Goal: Task Accomplishment & Management: Manage account settings

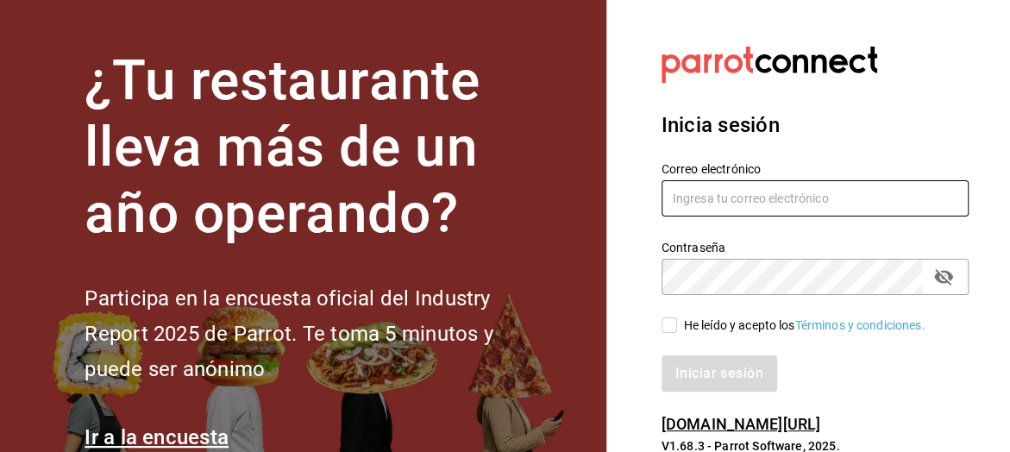
drag, startPoint x: 680, startPoint y: 187, endPoint x: 680, endPoint y: 203, distance: 15.5
click at [680, 196] on input "text" at bounding box center [814, 198] width 307 height 36
type input "[PERSON_NAME]"
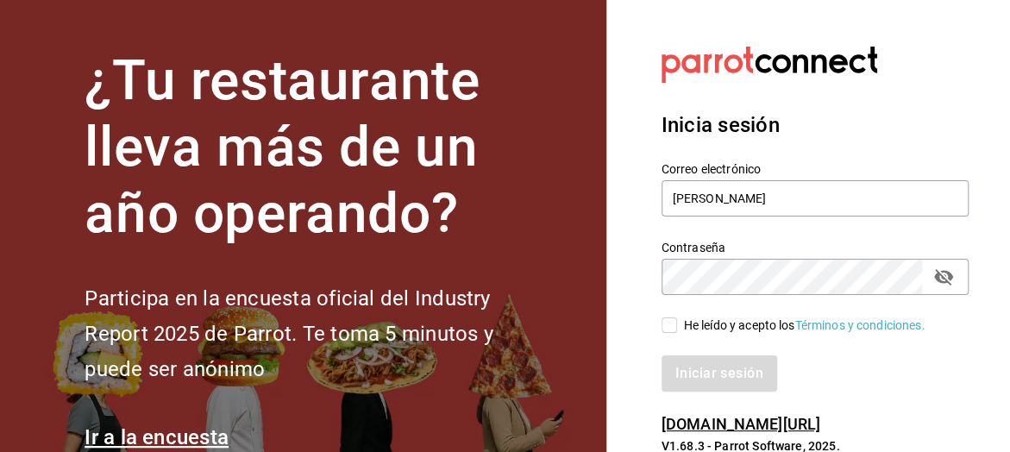
click at [937, 277] on icon "passwordField" at bounding box center [943, 277] width 19 height 16
click at [668, 323] on input "He leído y acepto los Términos y condiciones." at bounding box center [669, 325] width 16 height 16
checkbox input "true"
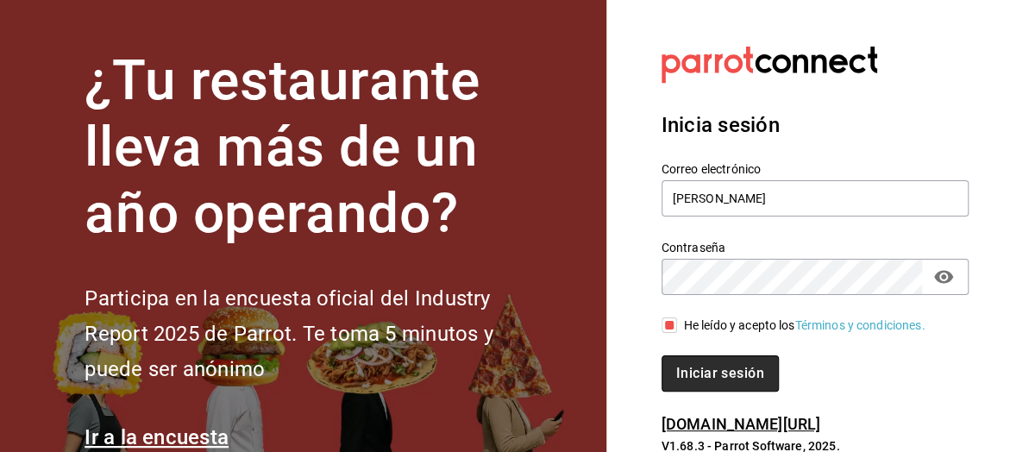
click at [723, 375] on button "Iniciar sesión" at bounding box center [719, 373] width 117 height 36
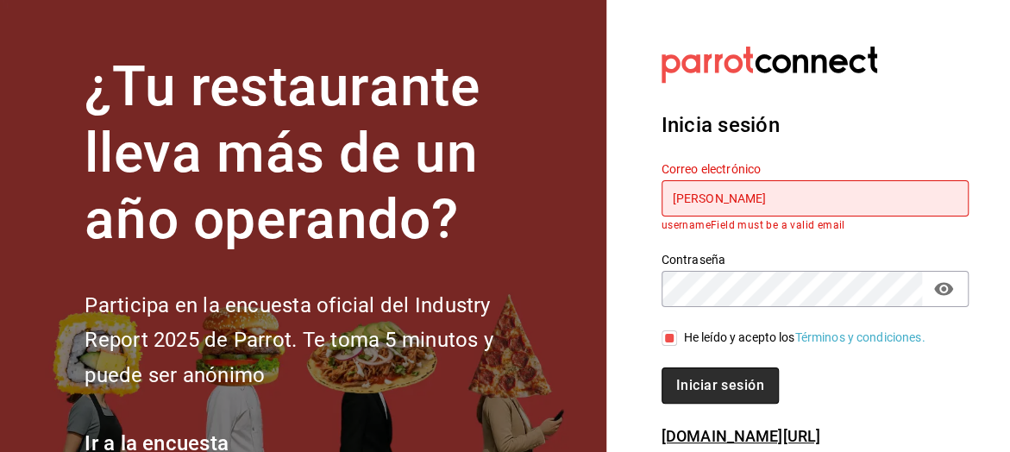
click at [706, 382] on button "Iniciar sesión" at bounding box center [719, 385] width 117 height 36
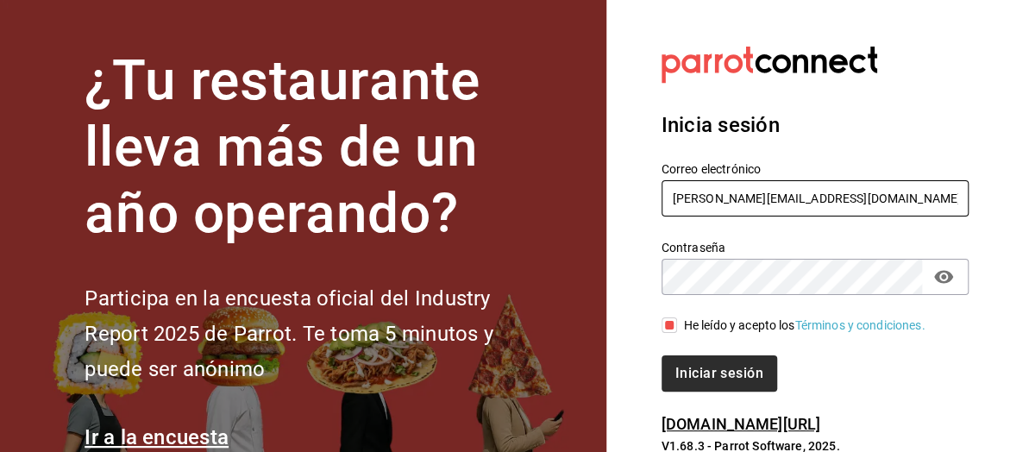
type input "[PERSON_NAME][EMAIL_ADDRESS][DOMAIN_NAME]"
click at [737, 379] on button "Iniciar sesión" at bounding box center [719, 373] width 117 height 36
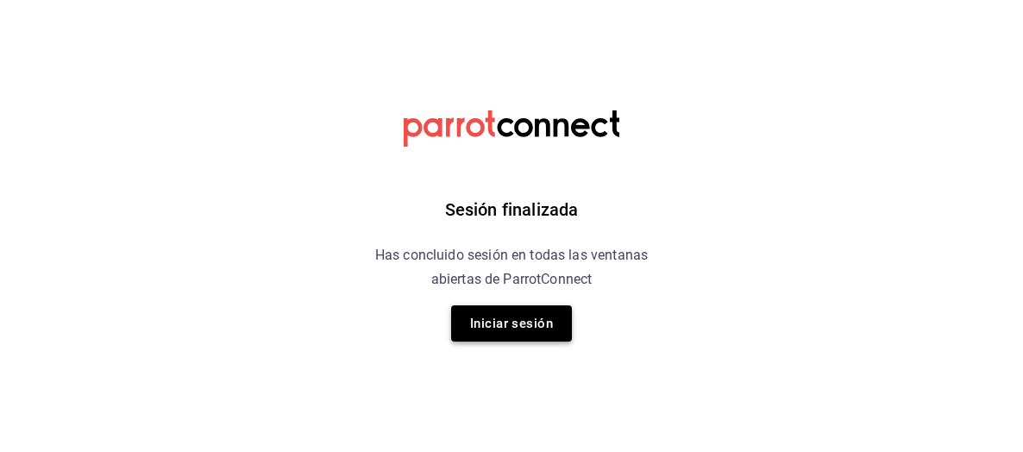
click at [539, 329] on button "Iniciar sesión" at bounding box center [511, 323] width 121 height 36
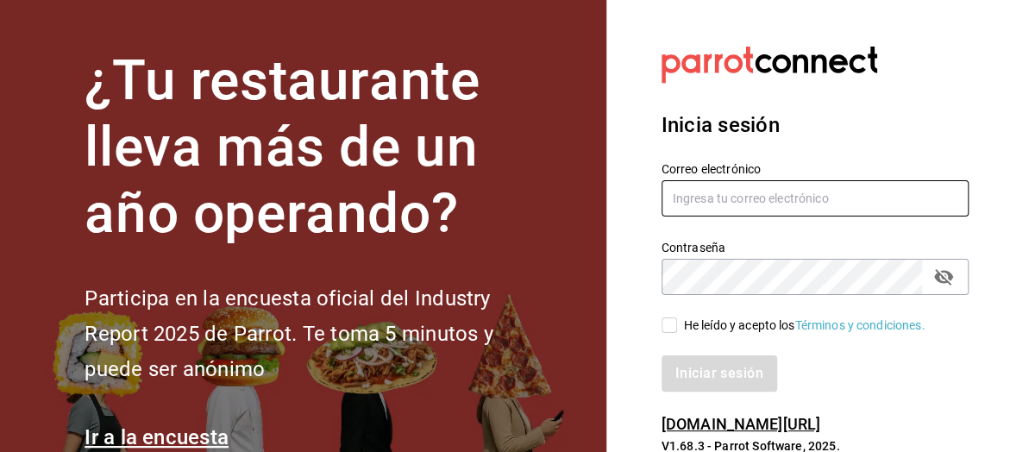
click at [718, 197] on input "text" at bounding box center [814, 198] width 307 height 36
type input "g.grico@hotmail.com"
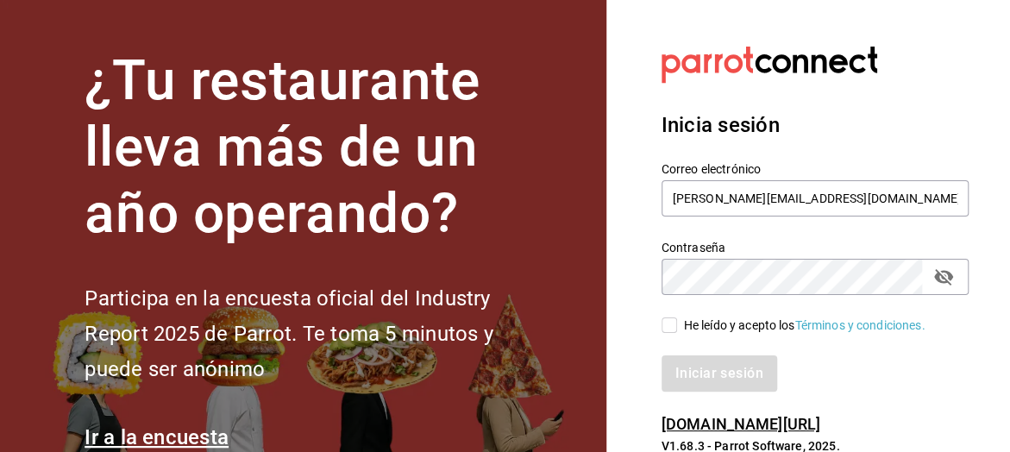
click at [949, 275] on icon "passwordField" at bounding box center [943, 277] width 19 height 16
click at [677, 323] on span "He leído y acepto los Términos y condiciones." at bounding box center [801, 326] width 248 height 18
click at [677, 323] on input "He leído y acepto los Términos y condiciones." at bounding box center [669, 325] width 16 height 16
checkbox input "true"
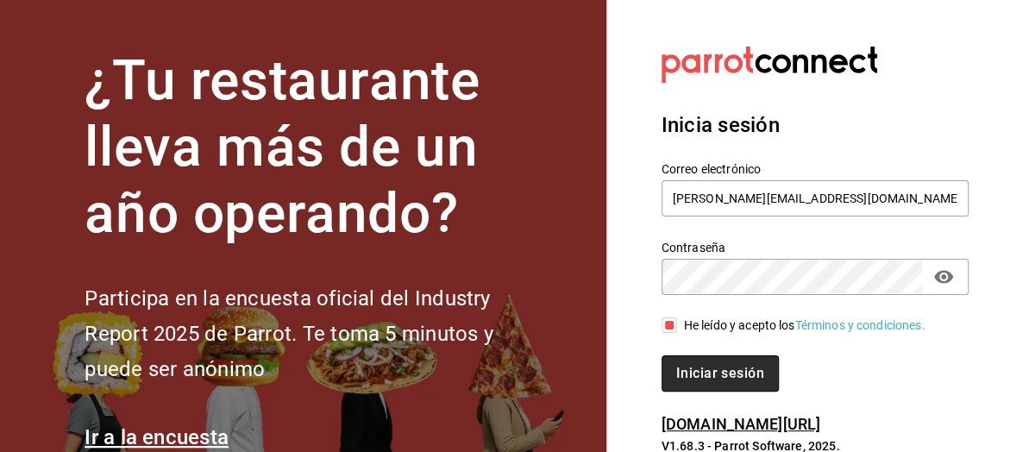
click at [728, 372] on button "Iniciar sesión" at bounding box center [719, 373] width 117 height 36
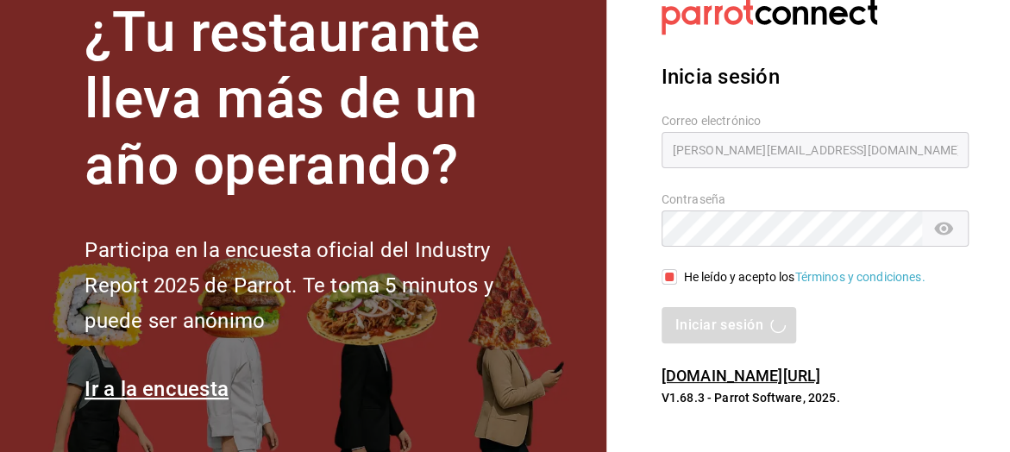
scroll to position [49, 0]
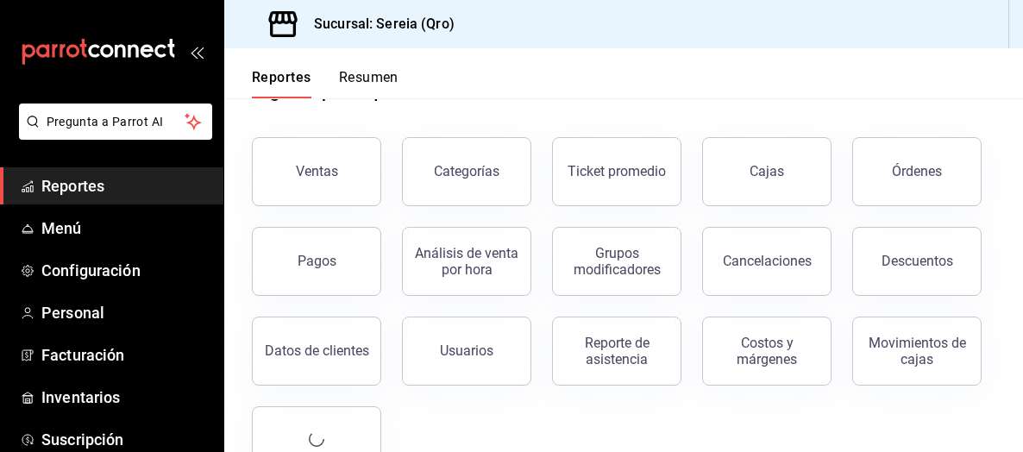
scroll to position [86, 0]
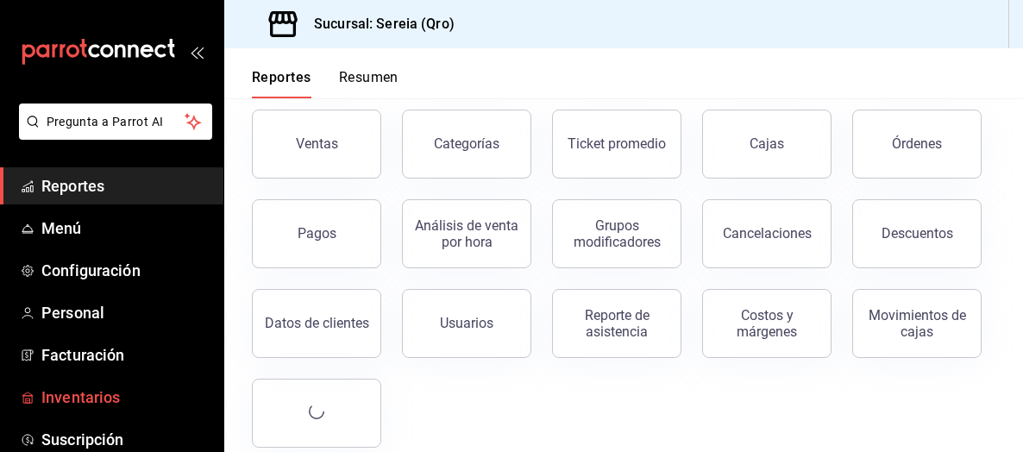
click at [74, 389] on span "Inventarios" at bounding box center [125, 397] width 168 height 23
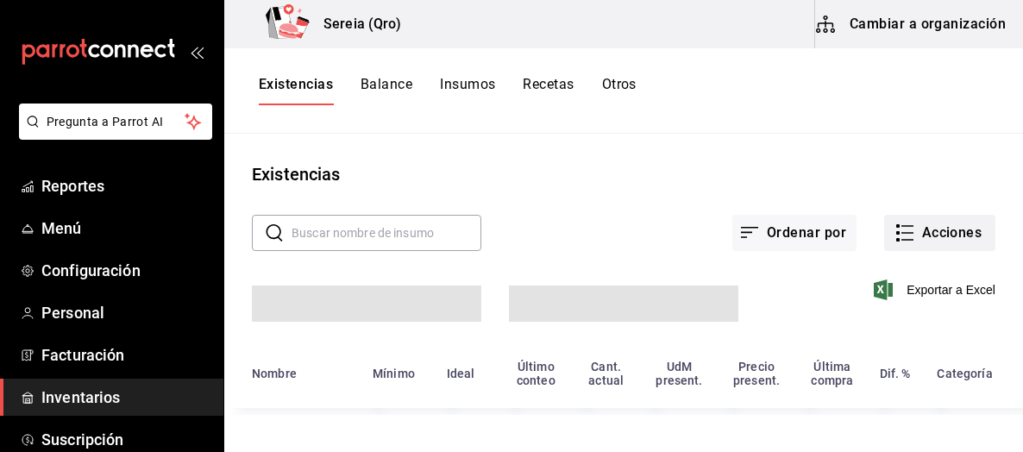
click at [918, 238] on button "Acciones" at bounding box center [939, 233] width 111 height 36
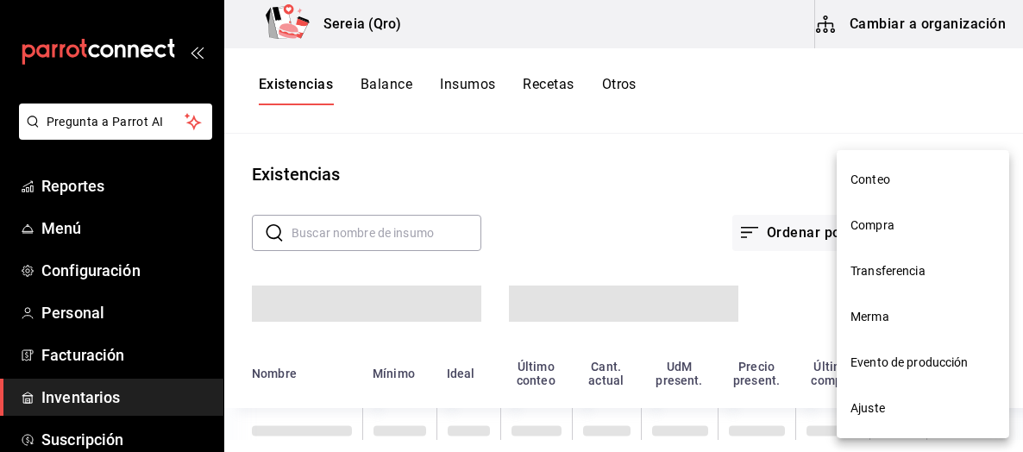
click at [874, 225] on span "Compra" at bounding box center [922, 225] width 145 height 18
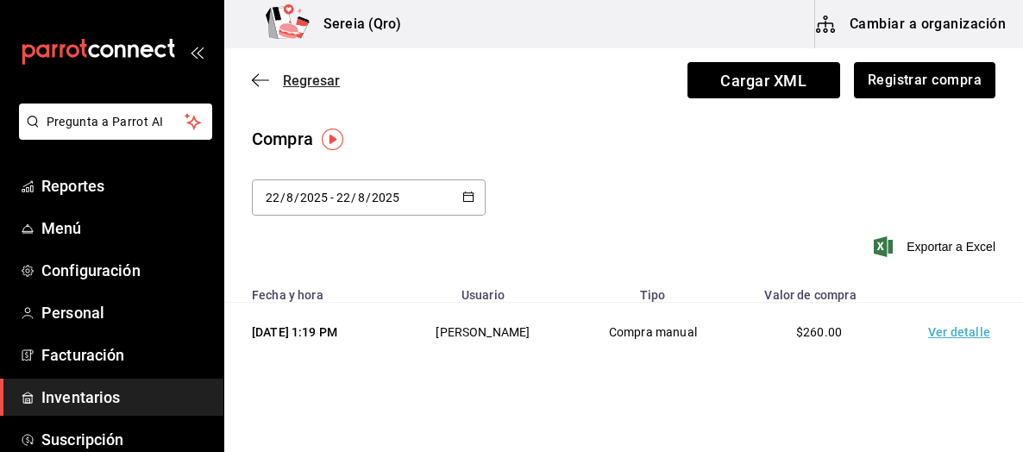
click at [255, 78] on icon "button" at bounding box center [260, 80] width 17 height 16
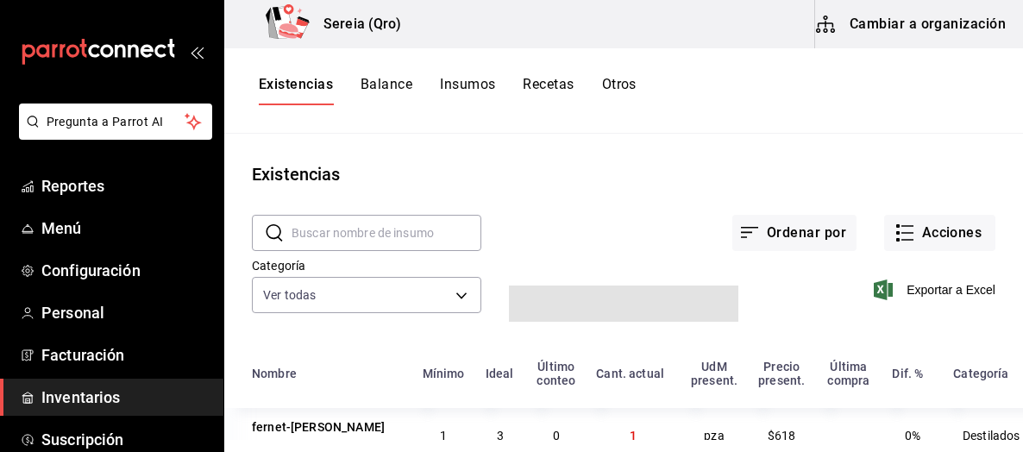
click at [884, 31] on button "Cambiar a organización" at bounding box center [912, 24] width 194 height 48
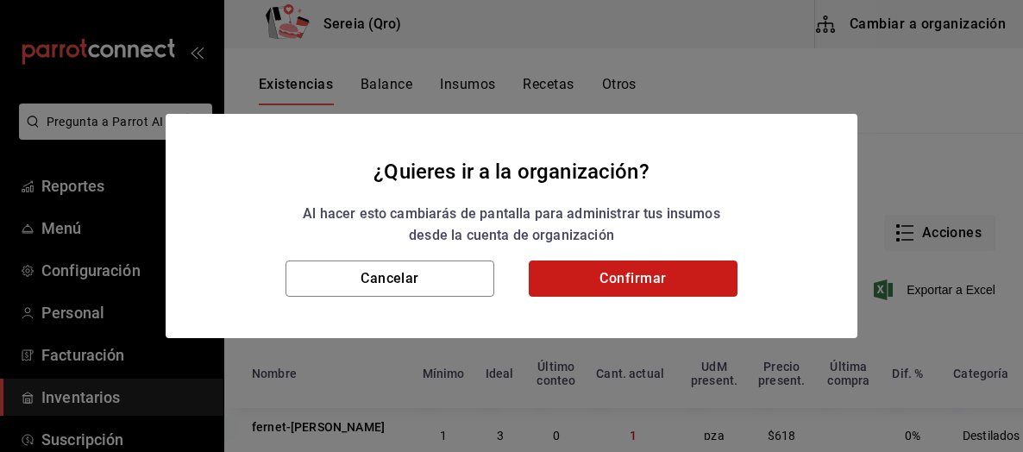
click at [682, 265] on button "Confirmar" at bounding box center [633, 278] width 209 height 36
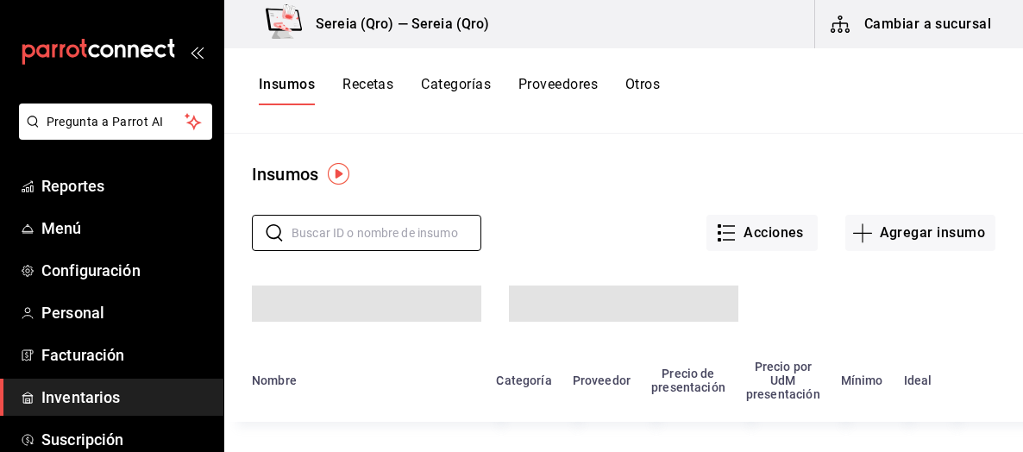
drag, startPoint x: 302, startPoint y: 234, endPoint x: 357, endPoint y: 251, distance: 57.8
click at [302, 234] on input "text" at bounding box center [386, 233] width 190 height 34
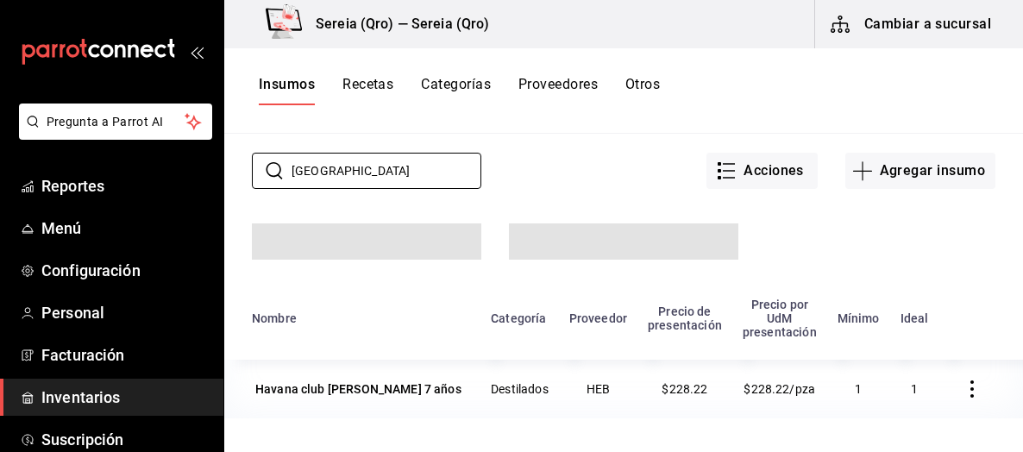
scroll to position [86, 0]
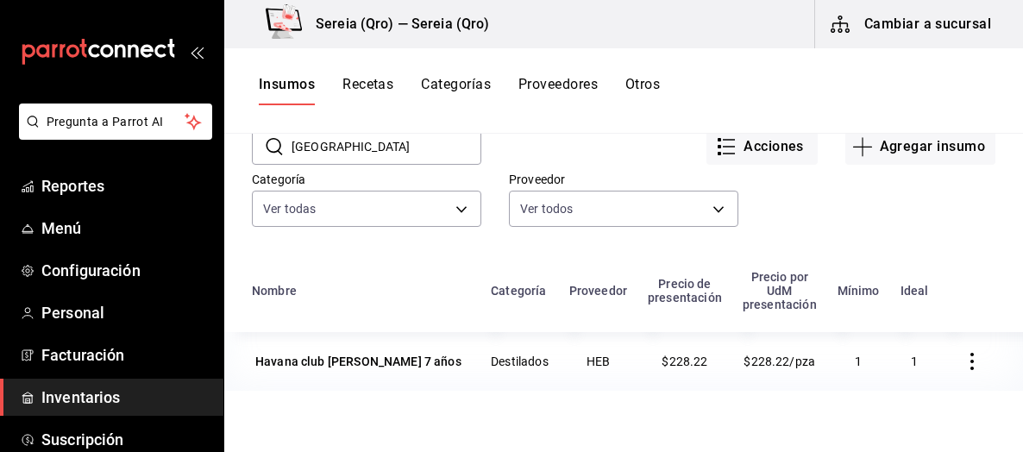
drag, startPoint x: 350, startPoint y: 153, endPoint x: 267, endPoint y: 154, distance: 82.8
click at [267, 154] on div "​ havana ​" at bounding box center [366, 147] width 229 height 36
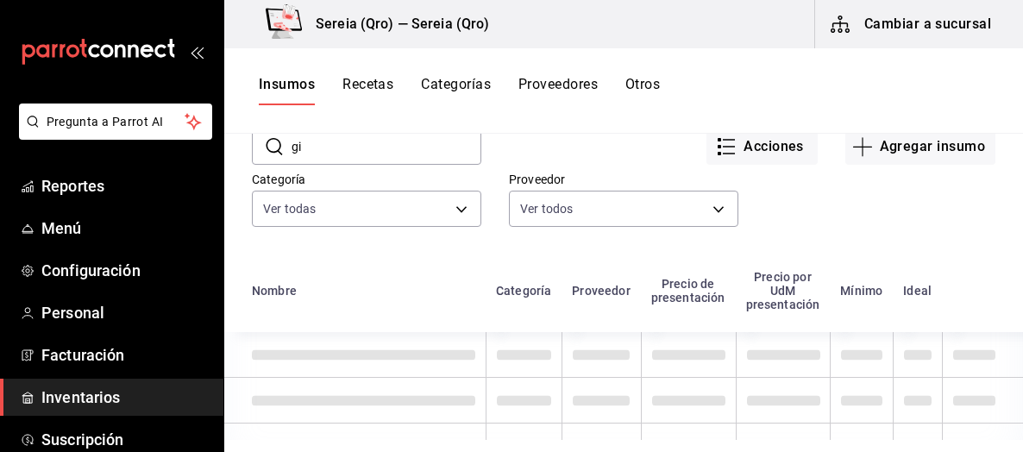
type input "g"
click at [267, 154] on icon at bounding box center [274, 146] width 21 height 21
click at [307, 160] on input "text" at bounding box center [386, 146] width 190 height 34
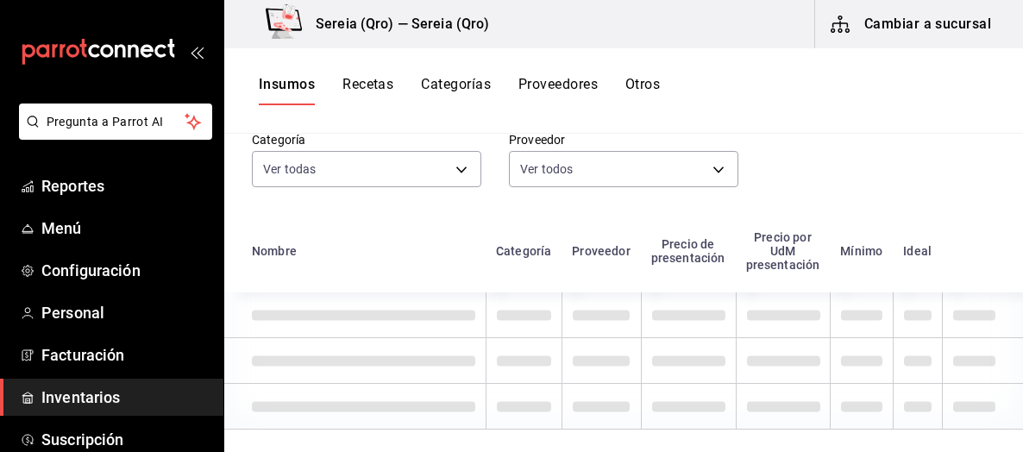
scroll to position [40, 0]
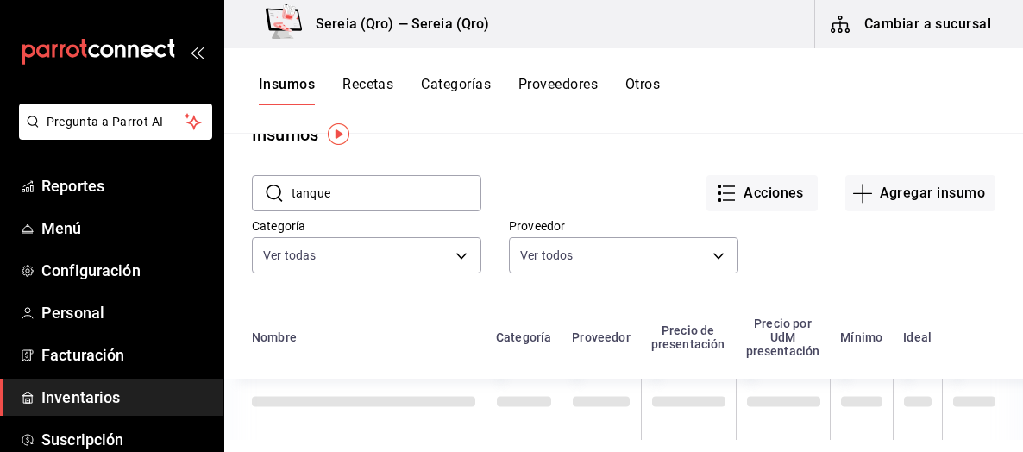
drag, startPoint x: 336, startPoint y: 196, endPoint x: 276, endPoint y: 195, distance: 60.4
click at [276, 195] on div "​ tanque ​" at bounding box center [366, 193] width 229 height 36
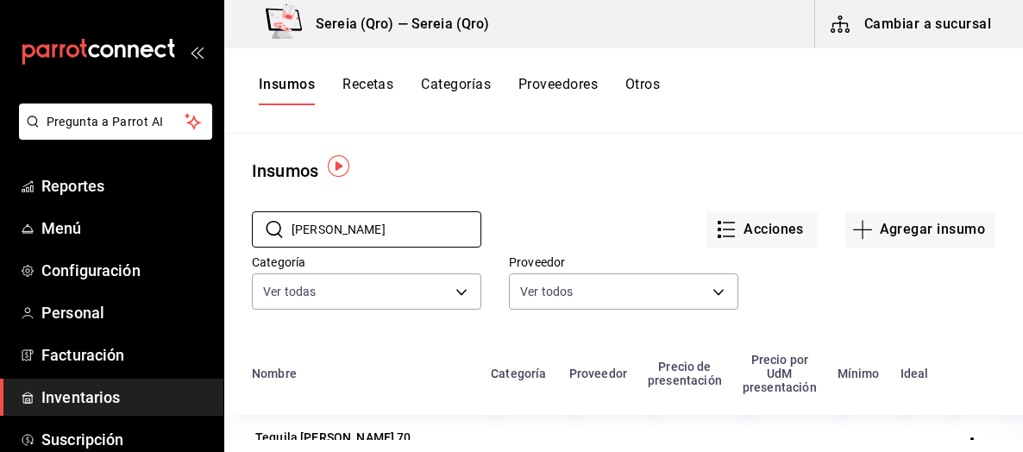
scroll to position [0, 0]
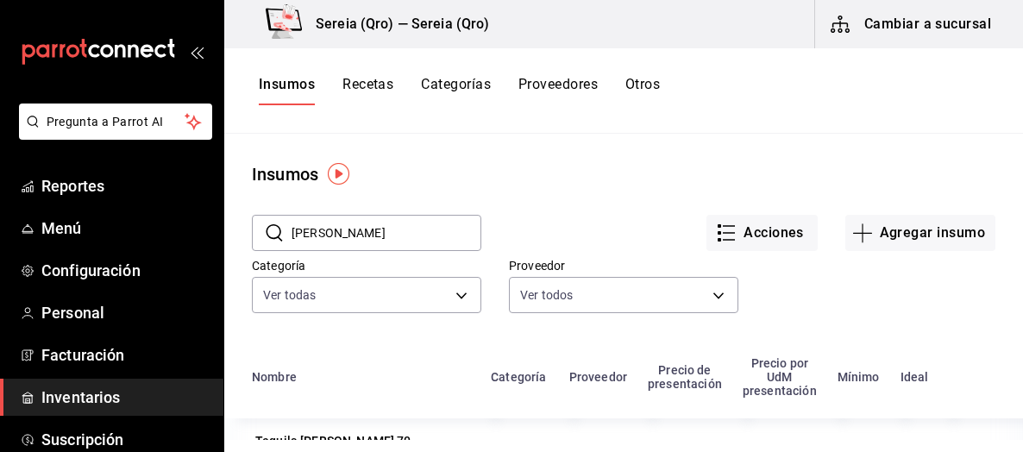
drag, startPoint x: 343, startPoint y: 228, endPoint x: 289, endPoint y: 235, distance: 54.9
click at [289, 235] on div "​ [PERSON_NAME] ​" at bounding box center [366, 233] width 229 height 36
type input "tanquer"
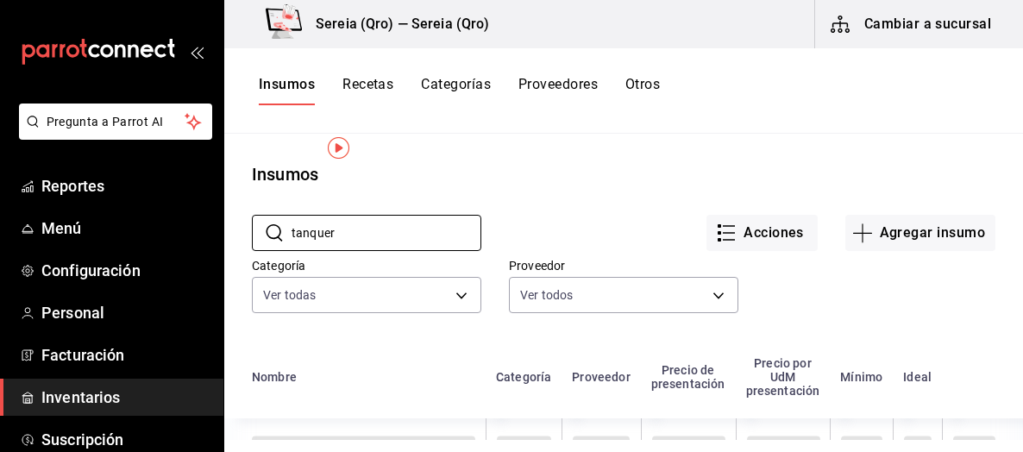
scroll to position [212, 0]
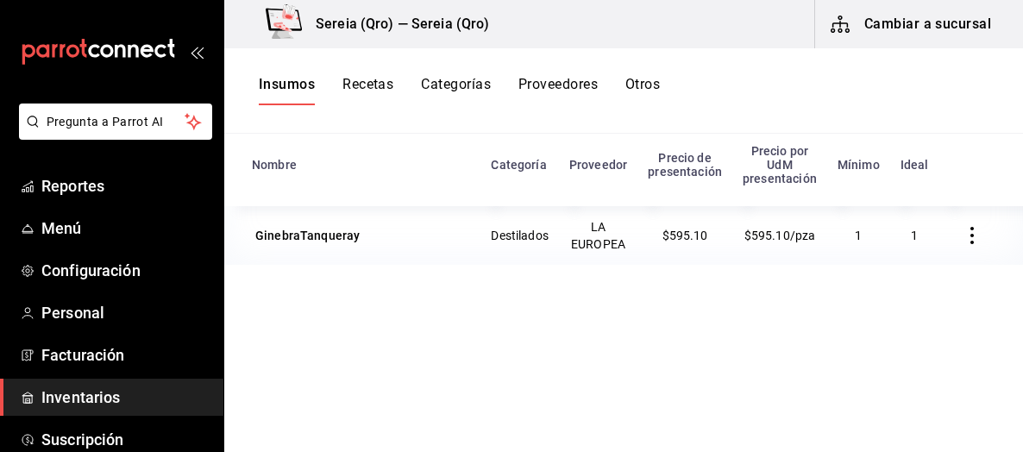
click at [895, 23] on button "Cambiar a sucursal" at bounding box center [912, 24] width 194 height 48
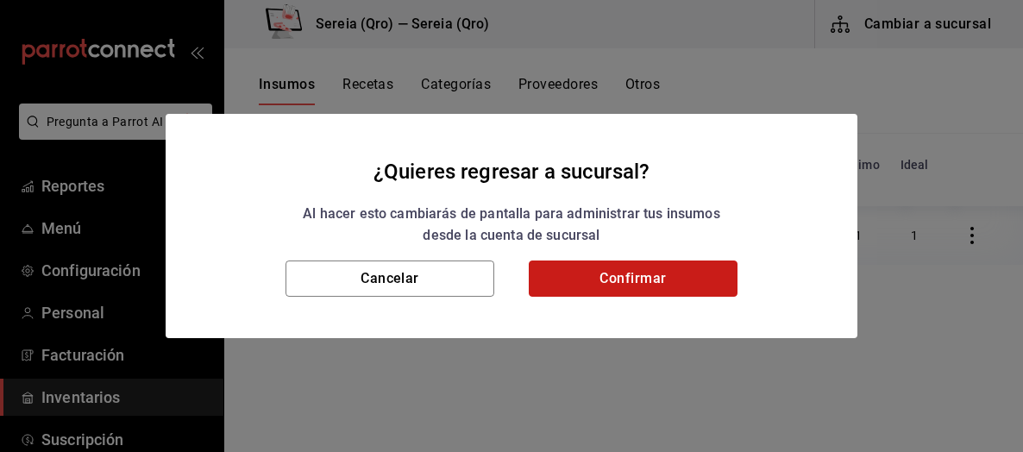
click at [657, 279] on button "Confirmar" at bounding box center [633, 278] width 209 height 36
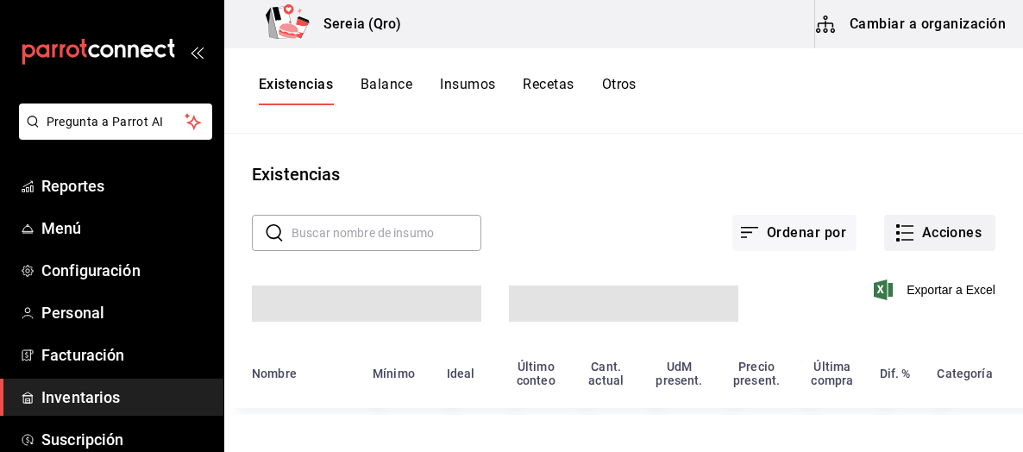
click at [906, 220] on button "Acciones" at bounding box center [939, 233] width 111 height 36
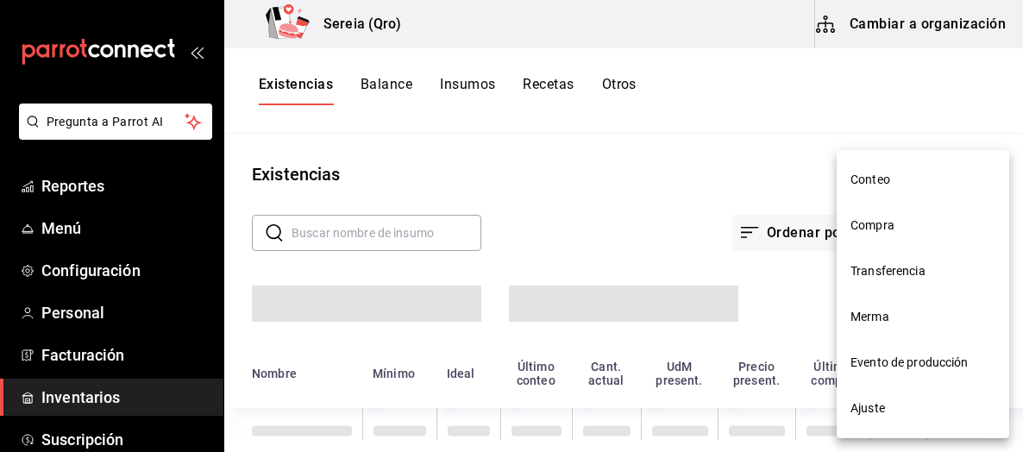
click at [887, 232] on span "Compra" at bounding box center [922, 225] width 145 height 18
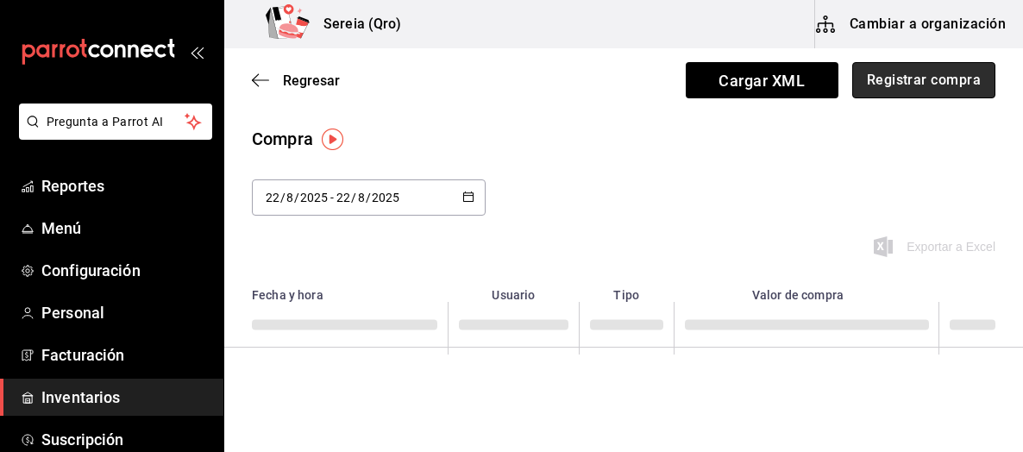
click at [918, 82] on button "Registrar compra" at bounding box center [923, 80] width 143 height 36
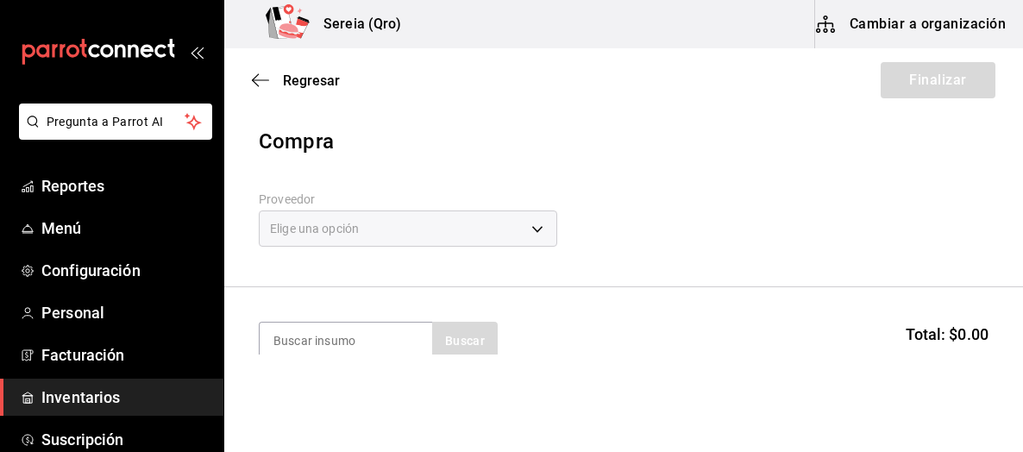
scroll to position [86, 0]
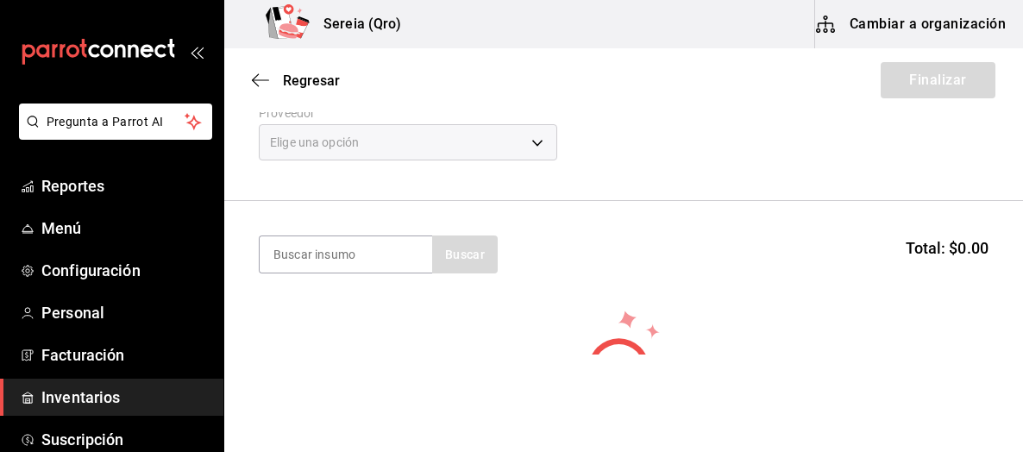
click at [532, 142] on div "Elige una opción" at bounding box center [408, 142] width 298 height 36
click at [538, 141] on div "Elige una opción" at bounding box center [408, 142] width 298 height 36
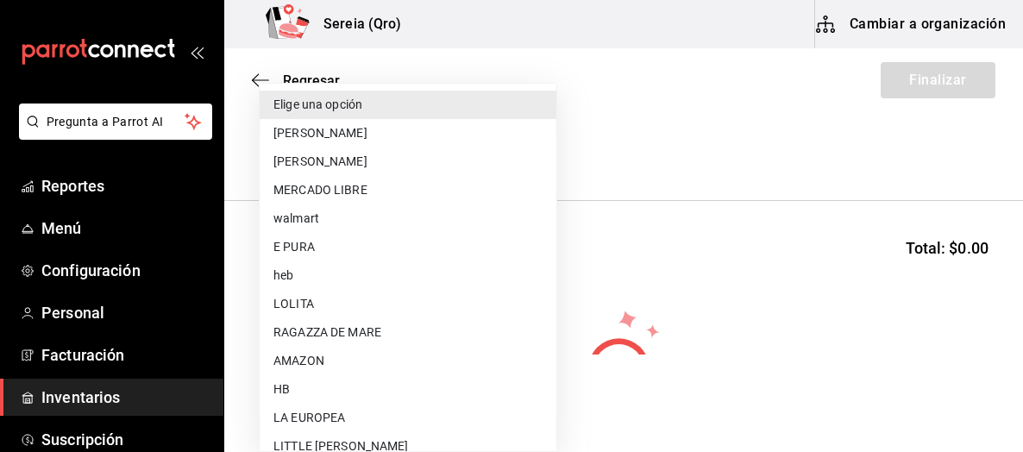
click at [538, 141] on body "Pregunta a Parrot AI Reportes Menú Configuración Personal Facturación Inventari…" at bounding box center [511, 177] width 1023 height 354
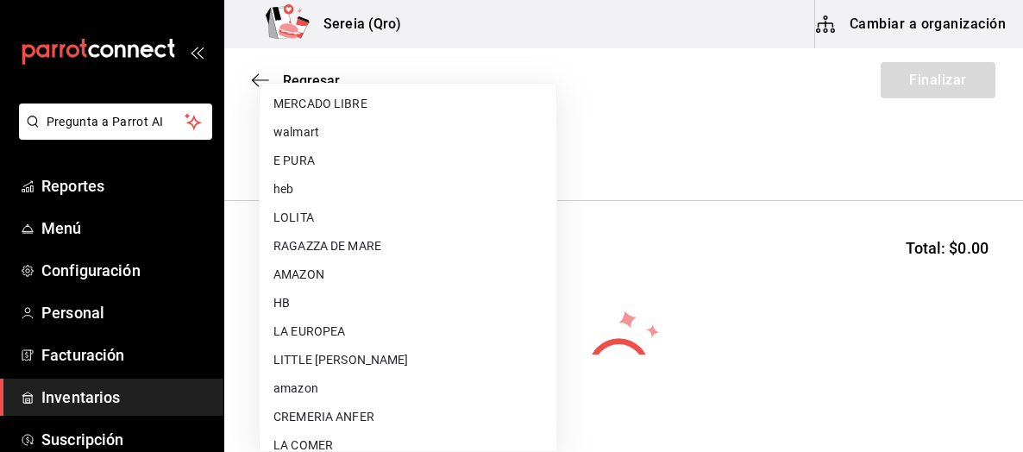
scroll to position [172, 0]
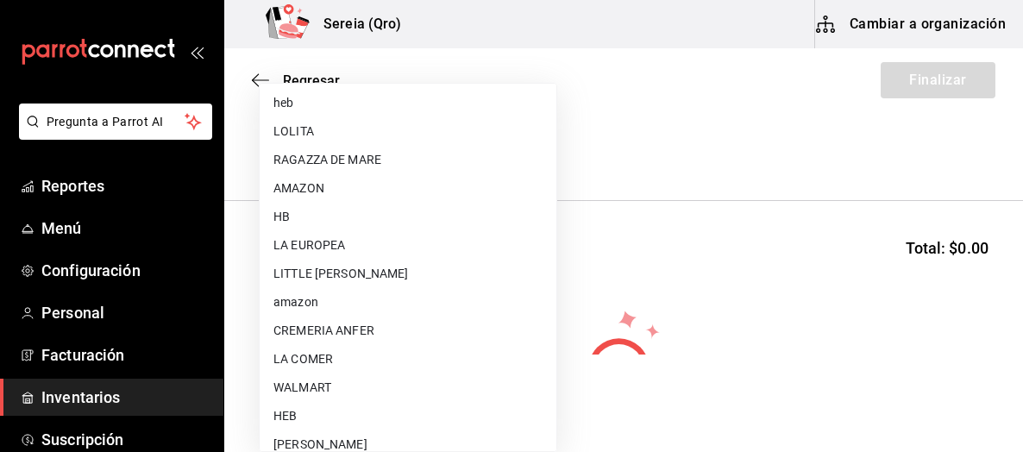
click at [321, 424] on li "HEB" at bounding box center [408, 416] width 297 height 28
type input "34df7ff4-27fd-457a-a9b6-1edf4f11435d"
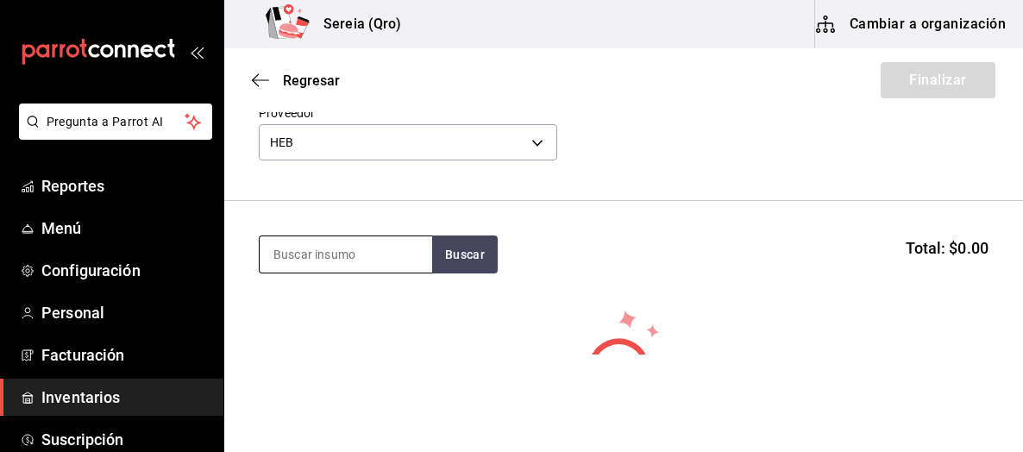
click at [291, 266] on input at bounding box center [346, 254] width 172 height 36
type input "[GEOGRAPHIC_DATA]"
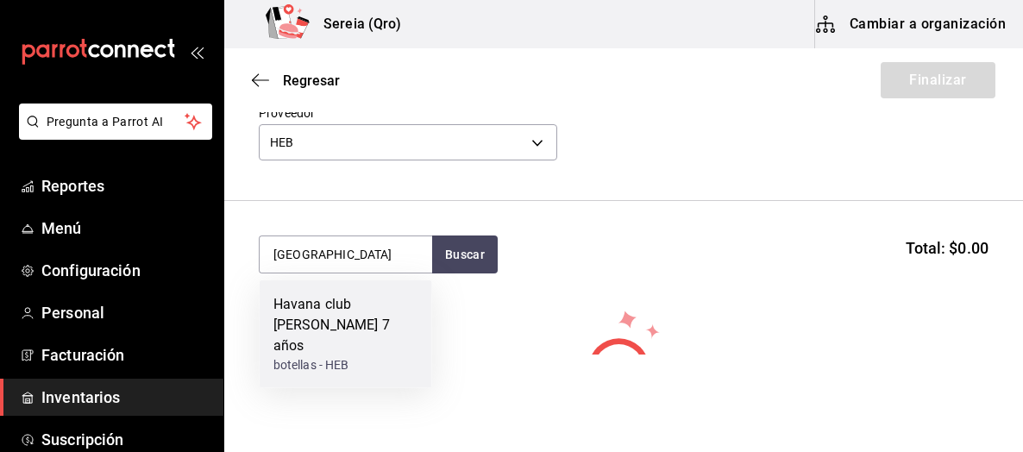
click at [292, 310] on div "Havana club [PERSON_NAME] 7 años" at bounding box center [345, 325] width 145 height 62
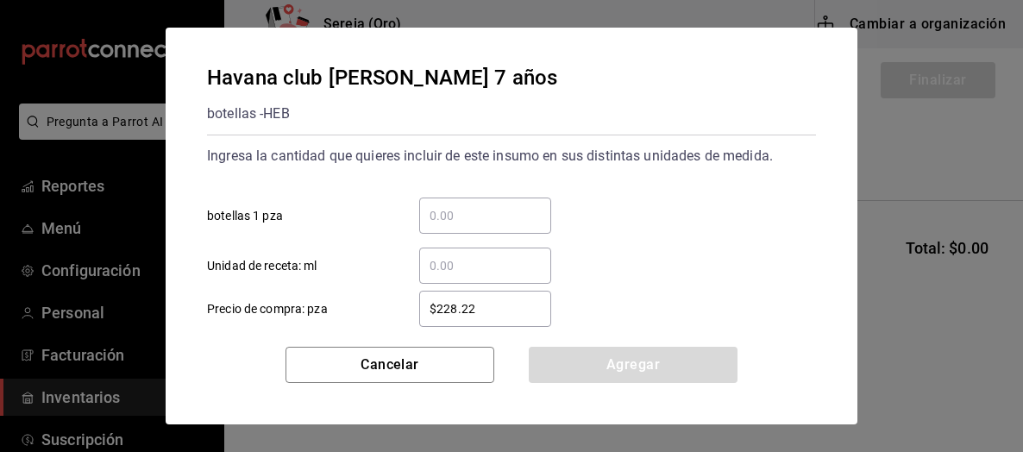
click at [454, 222] on input "​ botellas 1 pza" at bounding box center [485, 215] width 132 height 21
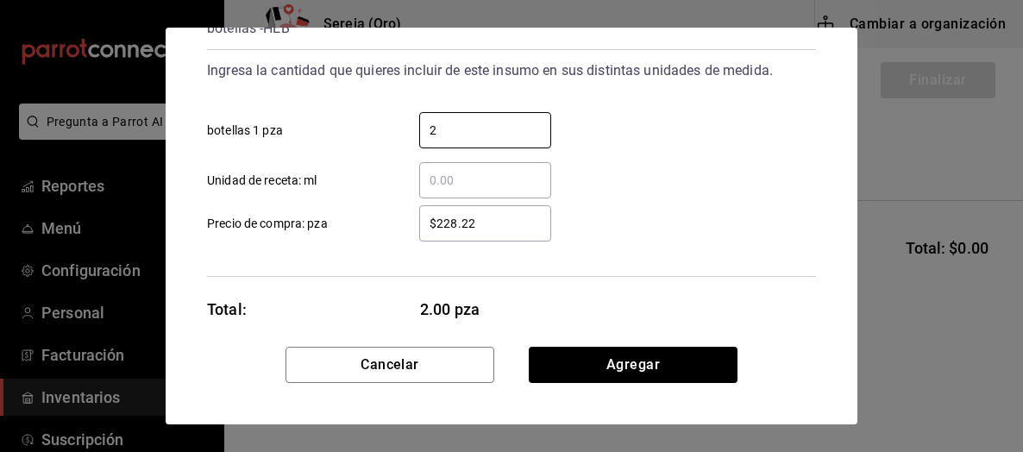
scroll to position [107, 0]
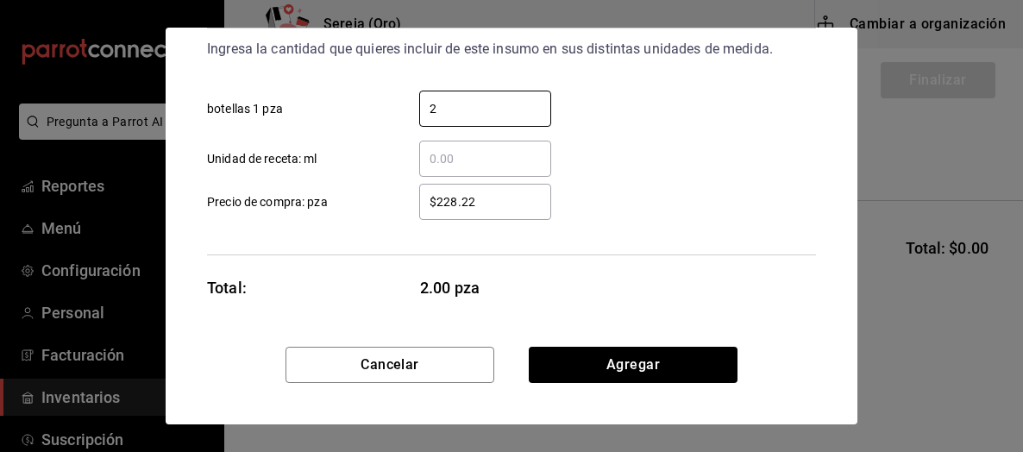
type input "2"
drag, startPoint x: 479, startPoint y: 199, endPoint x: 425, endPoint y: 203, distance: 53.6
click at [425, 203] on input "$228.22" at bounding box center [485, 201] width 132 height 21
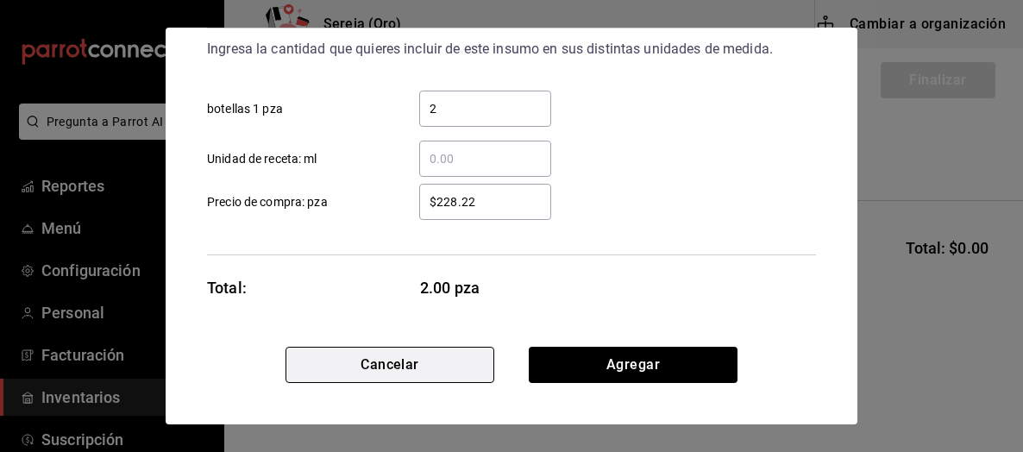
click at [431, 368] on button "Cancelar" at bounding box center [389, 365] width 209 height 36
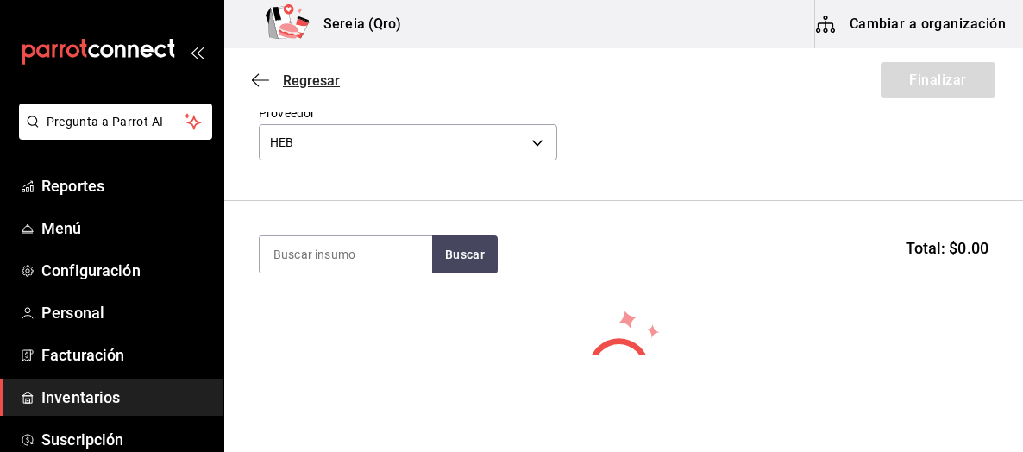
click at [264, 81] on icon "button" at bounding box center [260, 80] width 17 height 16
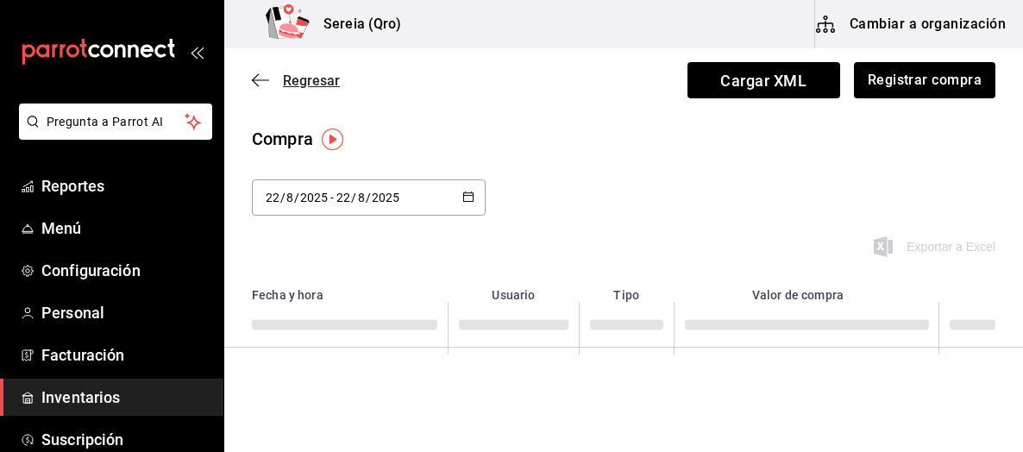
click at [266, 84] on icon "button" at bounding box center [260, 80] width 17 height 16
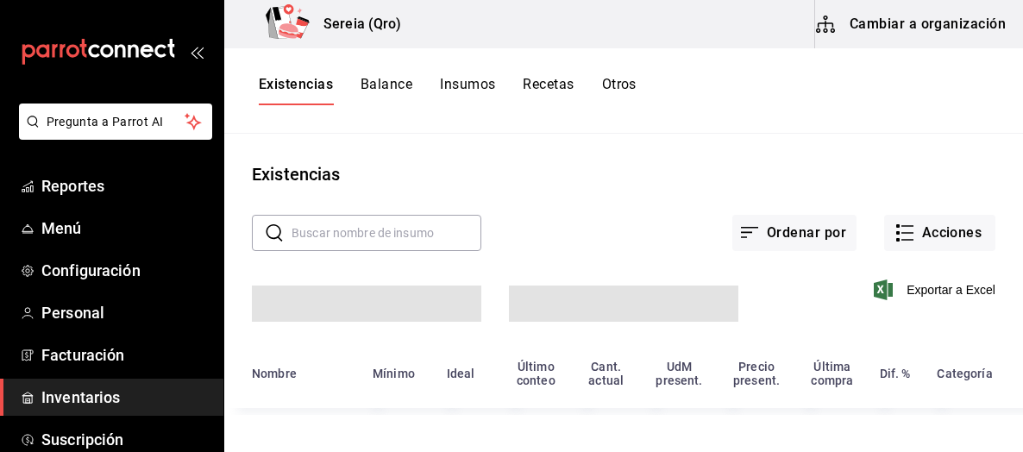
click at [908, 32] on button "Cambiar a organización" at bounding box center [912, 24] width 194 height 48
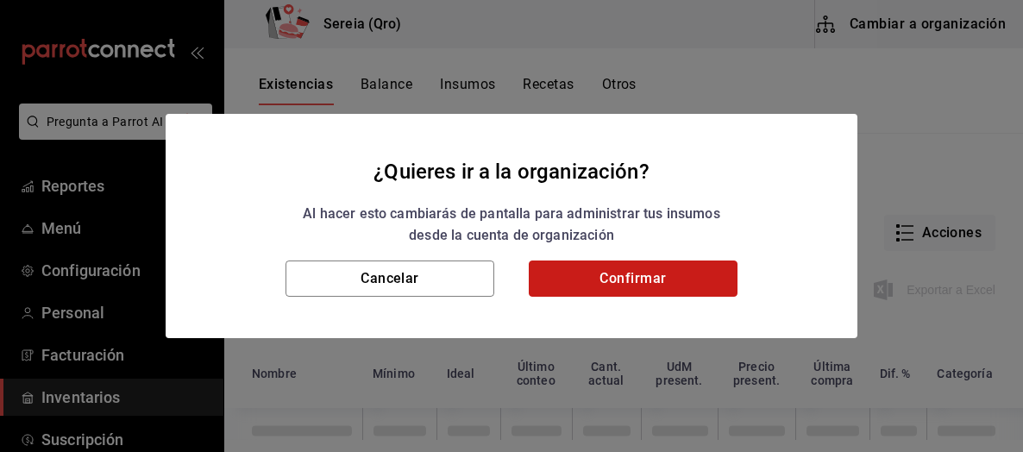
click at [631, 274] on button "Confirmar" at bounding box center [633, 278] width 209 height 36
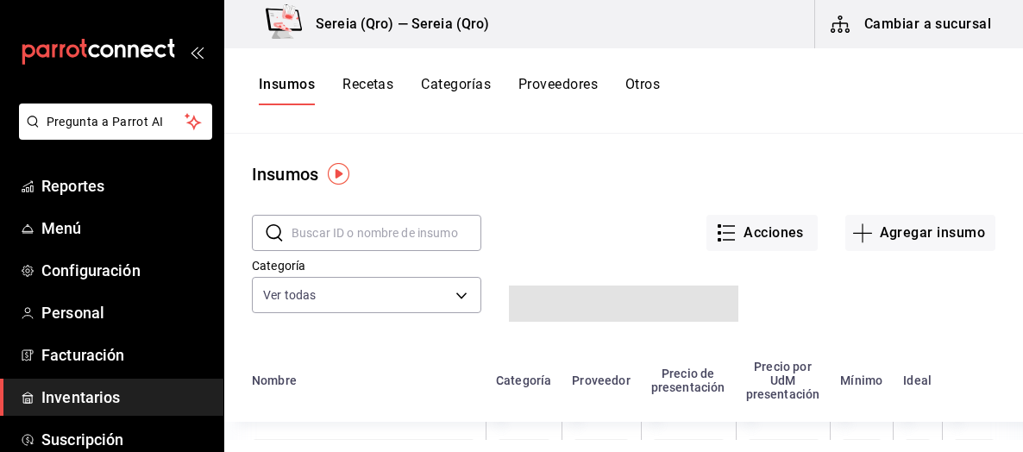
click at [340, 237] on input "text" at bounding box center [386, 233] width 190 height 34
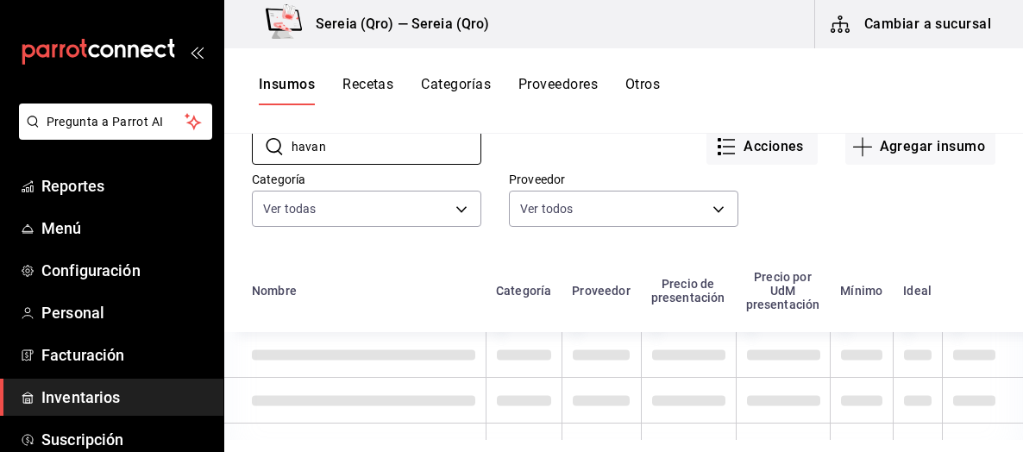
scroll to position [172, 0]
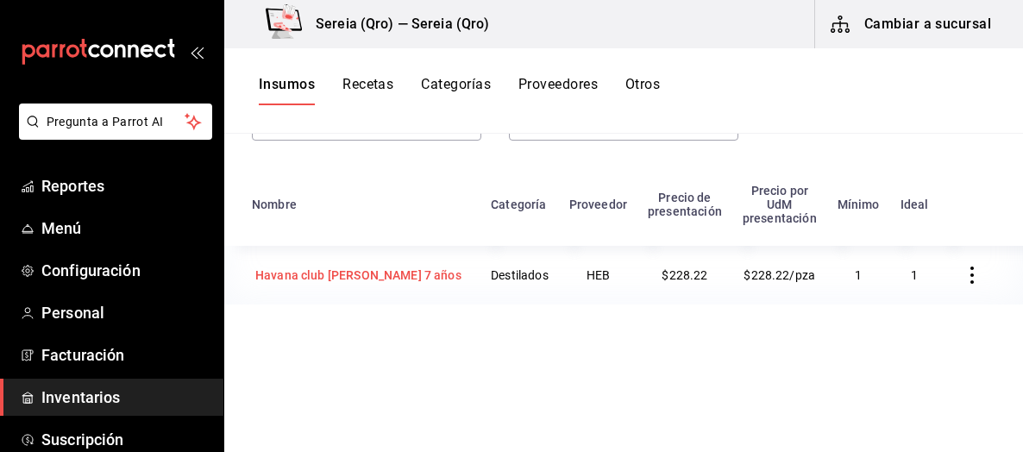
type input "havan"
click at [332, 277] on div "Havana club [PERSON_NAME] 7 años" at bounding box center [358, 274] width 206 height 17
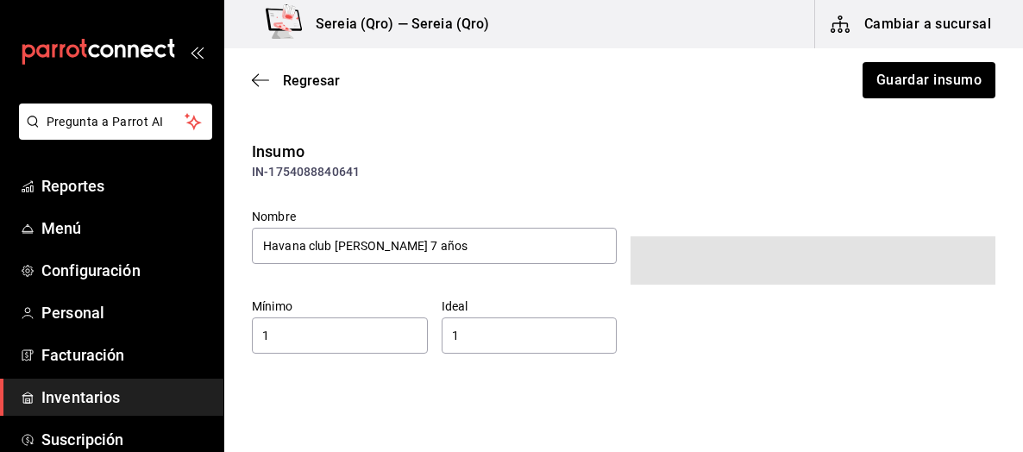
type input "$264.74"
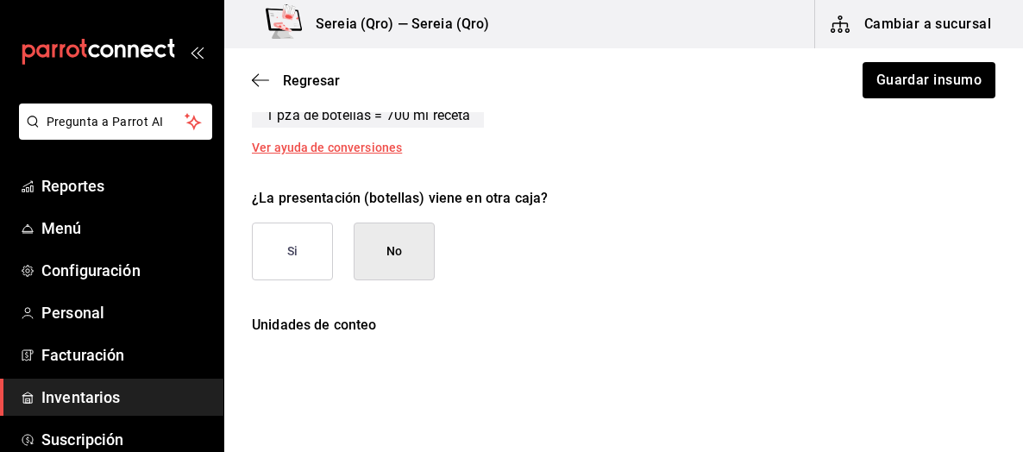
scroll to position [862, 0]
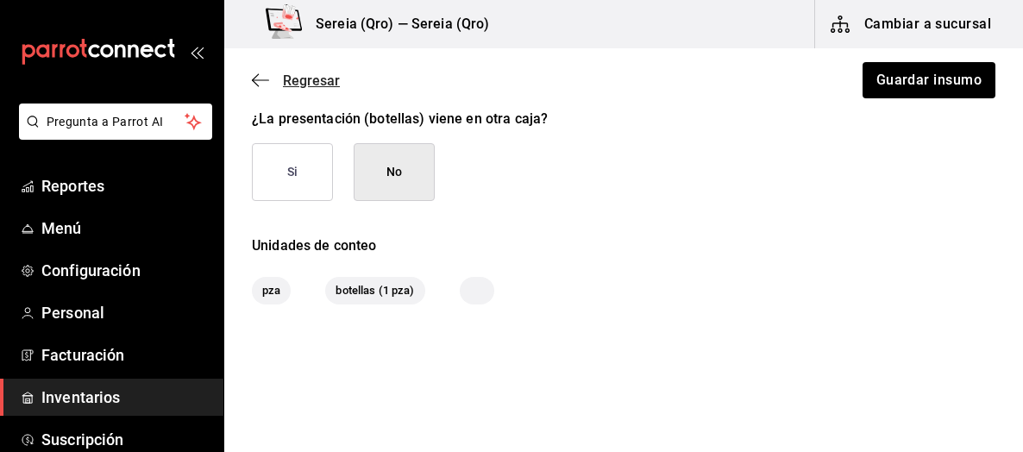
click at [266, 77] on icon "button" at bounding box center [260, 80] width 17 height 16
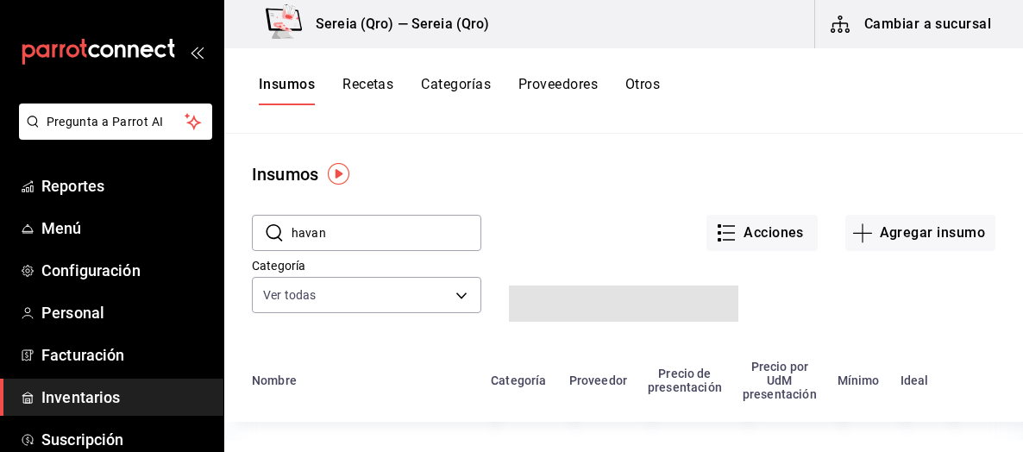
click at [882, 39] on button "Cambiar a sucursal" at bounding box center [912, 24] width 194 height 48
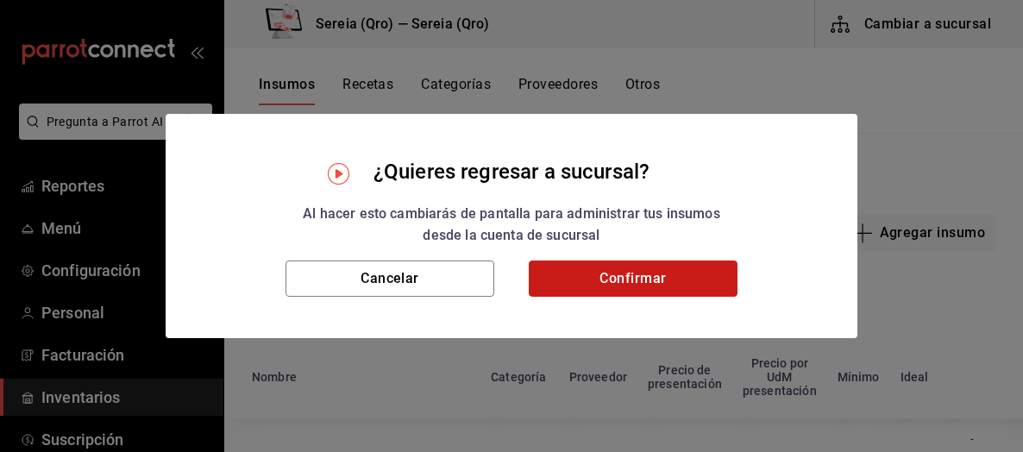
click at [600, 284] on button "Confirmar" at bounding box center [633, 278] width 209 height 36
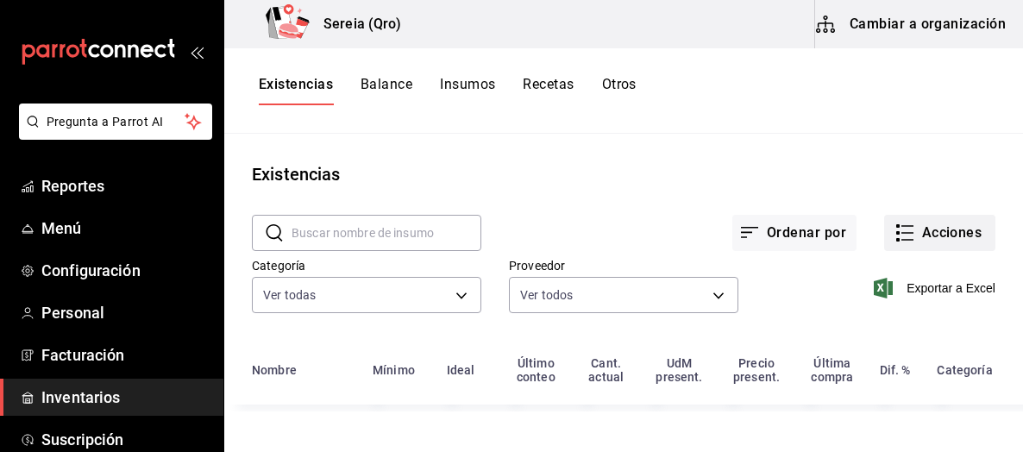
click at [910, 231] on button "Acciones" at bounding box center [939, 233] width 111 height 36
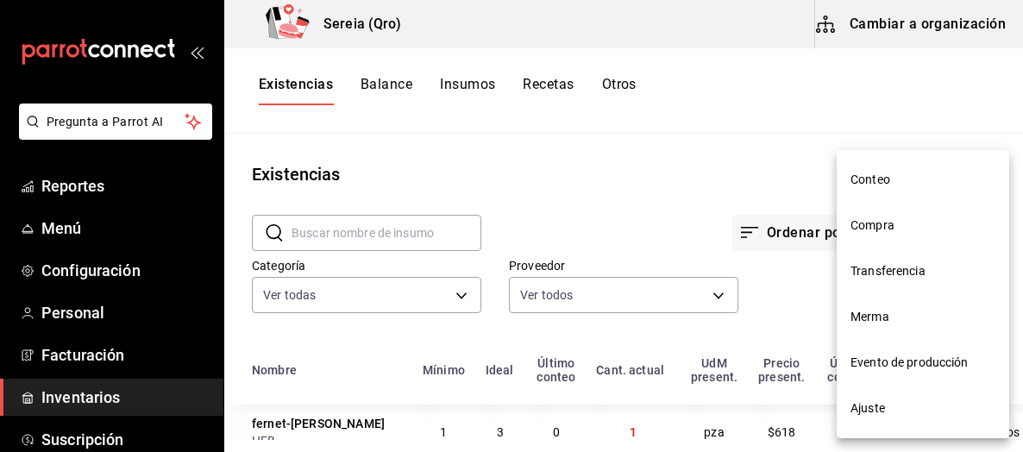
click at [883, 225] on span "Compra" at bounding box center [922, 225] width 145 height 18
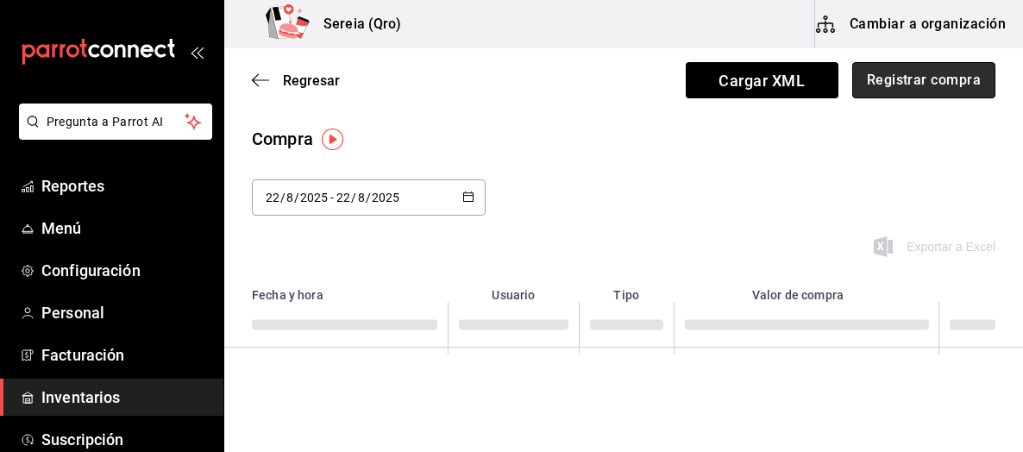
click at [875, 84] on button "Registrar compra" at bounding box center [923, 80] width 143 height 36
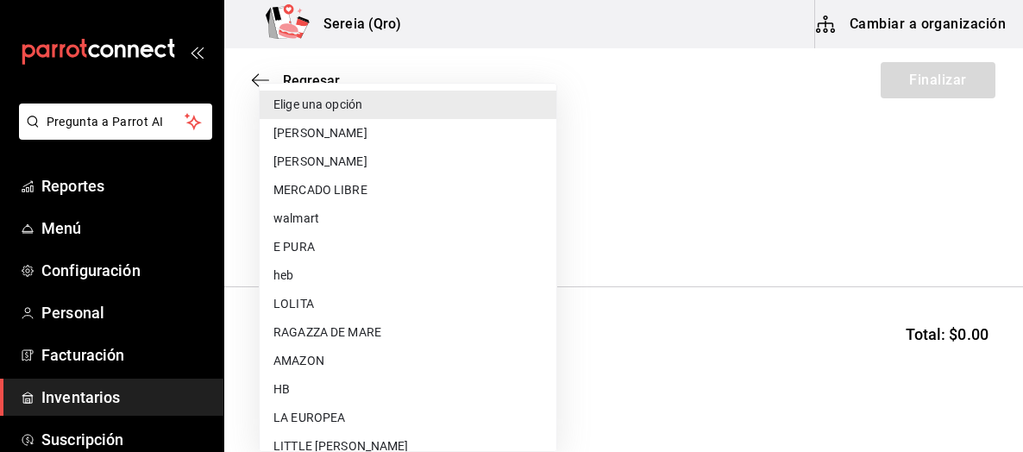
click at [536, 226] on body "Pregunta a Parrot AI Reportes Menú Configuración Personal Facturación Inventari…" at bounding box center [511, 177] width 1023 height 354
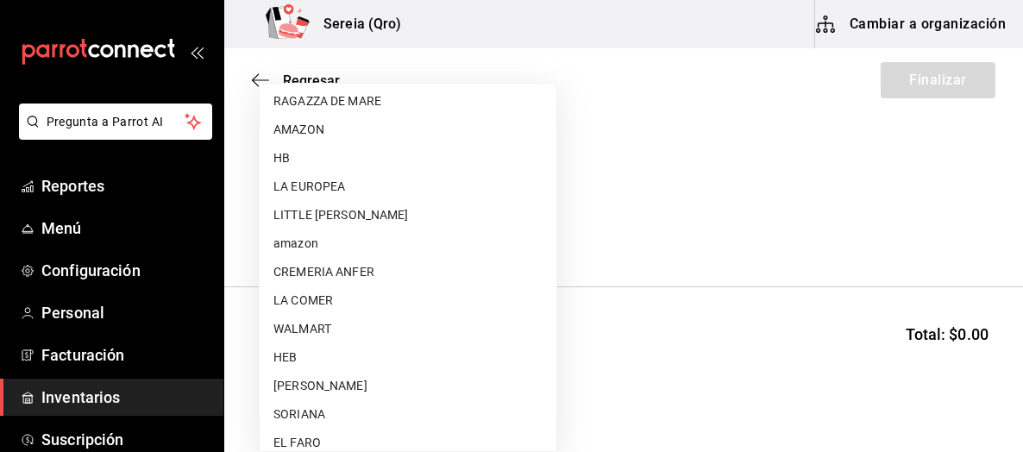
scroll to position [259, 0]
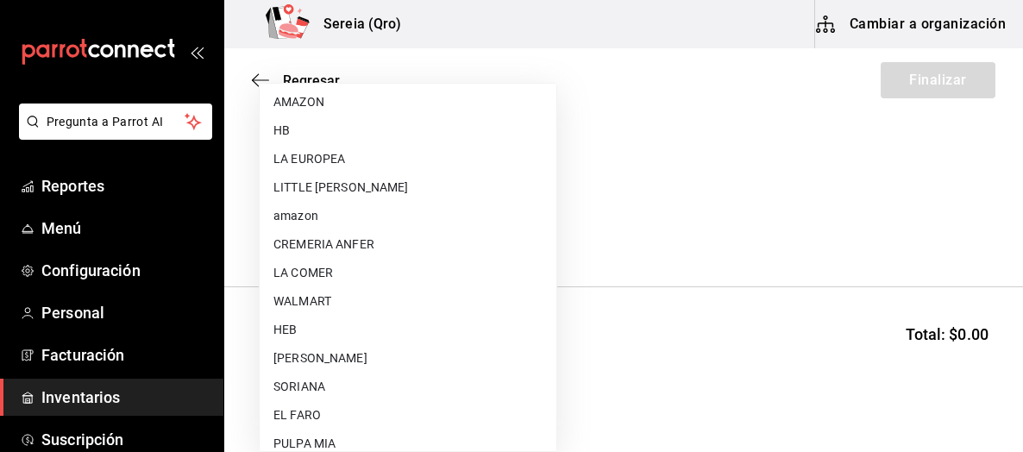
click at [440, 330] on li "HEB" at bounding box center [408, 330] width 297 height 28
type input "34df7ff4-27fd-457a-a9b6-1edf4f11435d"
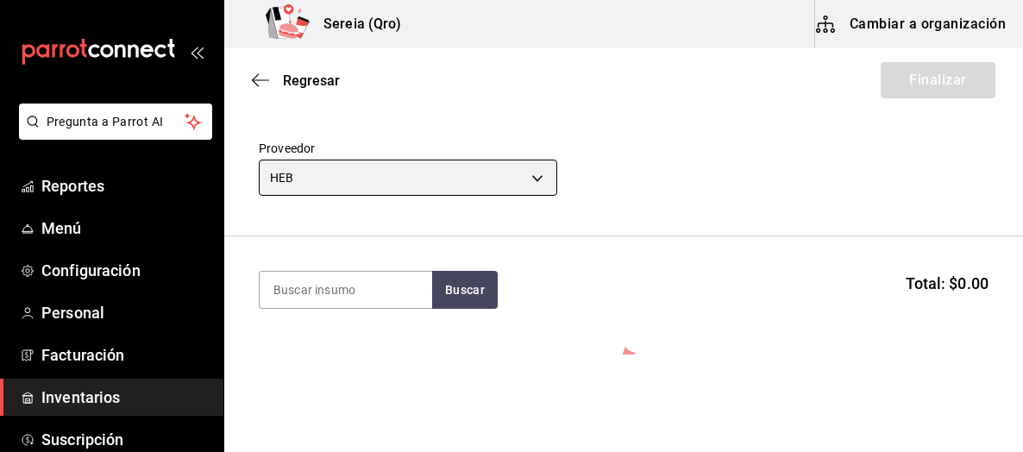
scroll to position [86, 0]
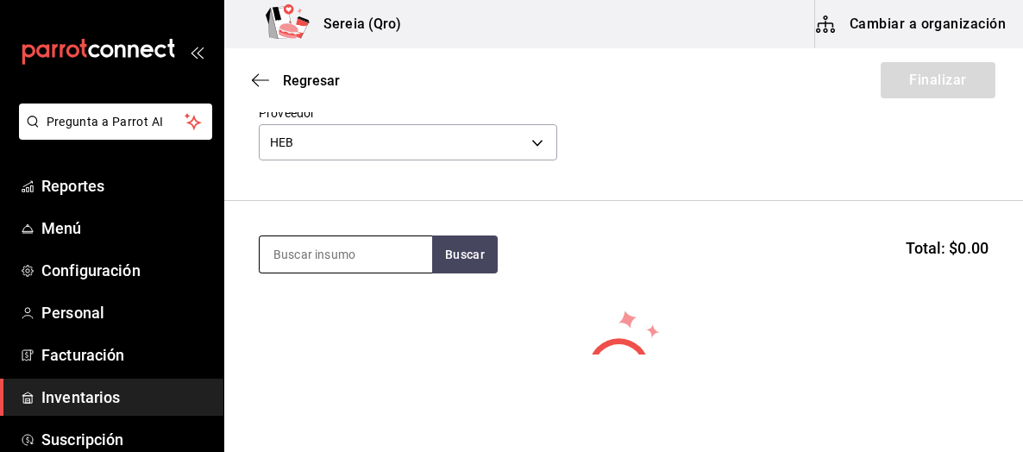
click at [330, 254] on input at bounding box center [346, 254] width 172 height 36
type input "a"
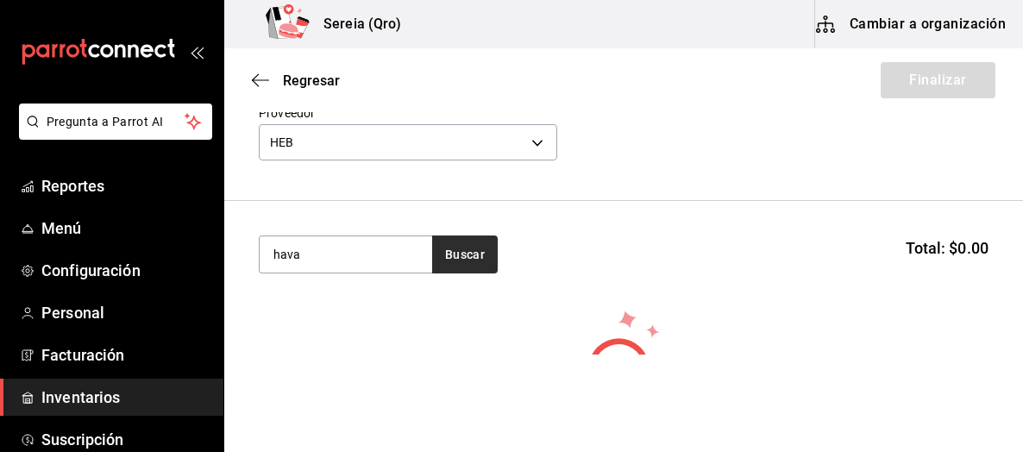
type input "hava"
click at [432, 254] on button "Buscar" at bounding box center [465, 254] width 66 height 38
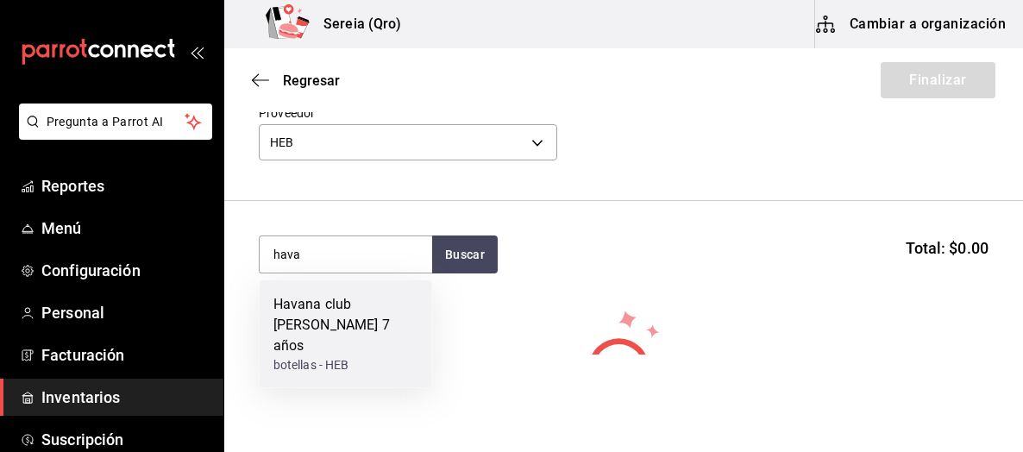
click at [370, 313] on div "Havana club [PERSON_NAME] 7 años" at bounding box center [345, 325] width 145 height 62
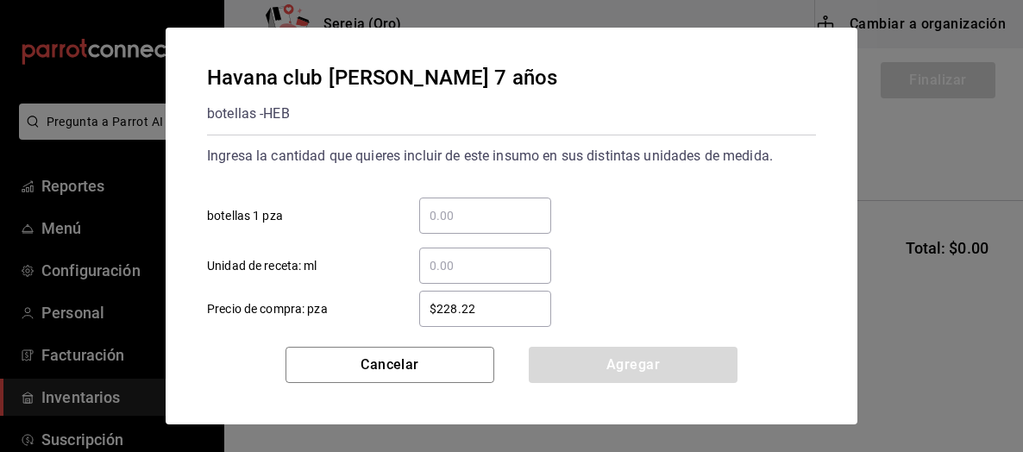
click at [473, 223] on input "​ botellas 1 pza" at bounding box center [485, 215] width 132 height 21
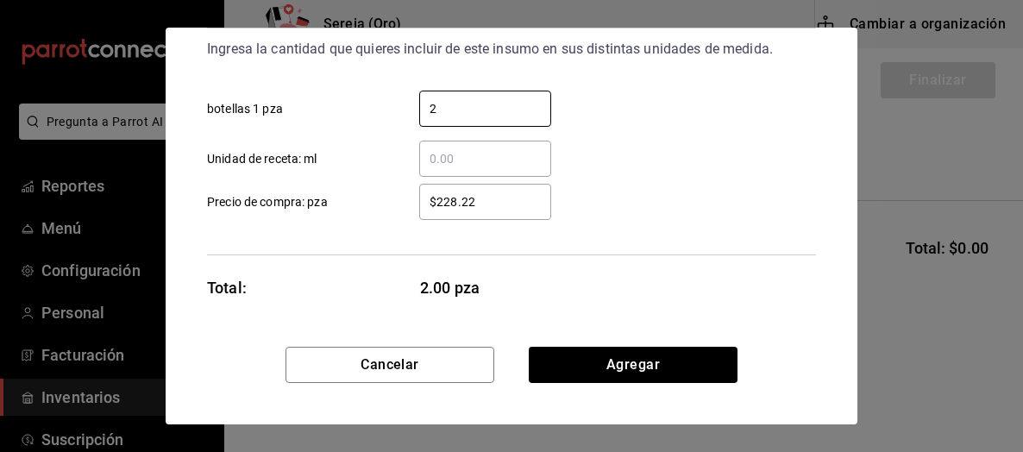
scroll to position [107, 0]
type input "2"
click at [377, 311] on div "Havana club [PERSON_NAME] 7 años botellas - HEB Ingresa la cantidad que quieres…" at bounding box center [512, 187] width 692 height 319
click at [480, 212] on div "$228.22 ​" at bounding box center [485, 202] width 132 height 36
click at [480, 212] on input "$228.22" at bounding box center [485, 201] width 132 height 21
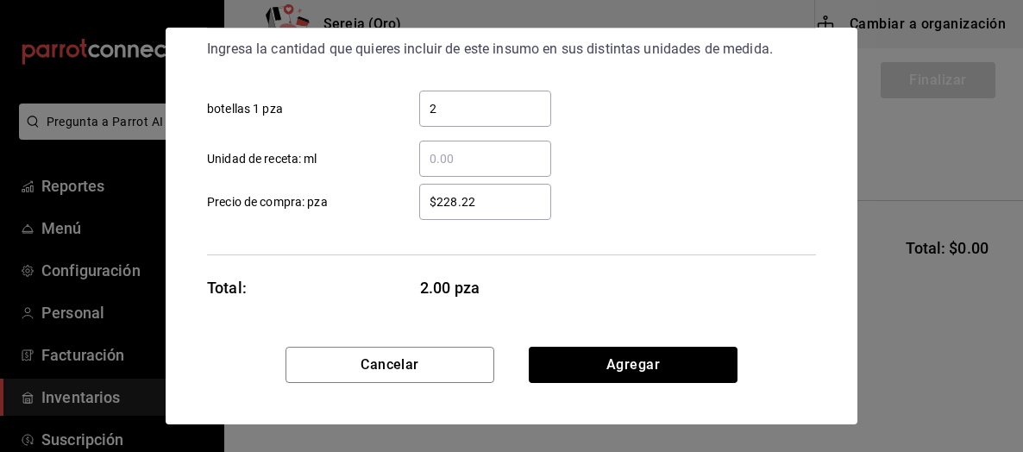
drag, startPoint x: 480, startPoint y: 202, endPoint x: 435, endPoint y: 201, distance: 44.9
click at [435, 201] on input "$228.22" at bounding box center [485, 201] width 132 height 21
type input "$529"
click at [632, 223] on div "Ingresa la cantidad que quieres incluir de este insumo en sus distintas unidade…" at bounding box center [511, 142] width 609 height 228
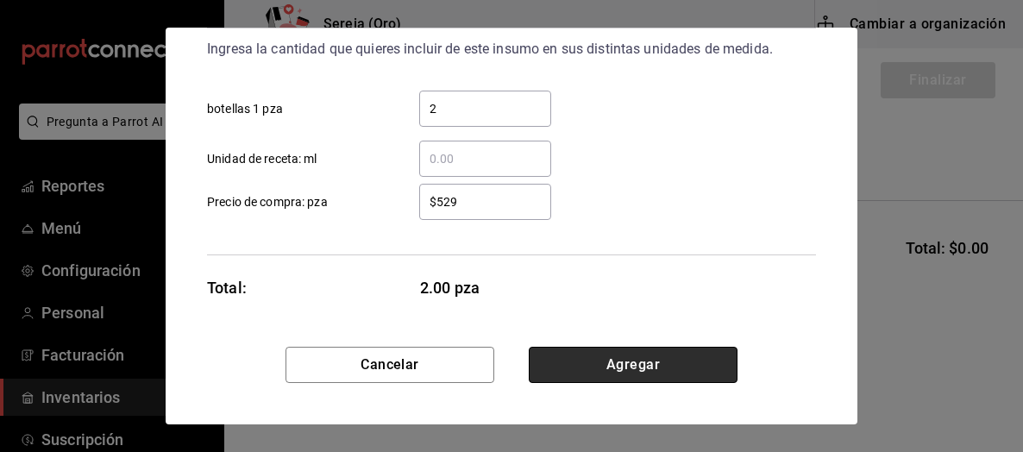
click at [633, 373] on button "Agregar" at bounding box center [633, 365] width 209 height 36
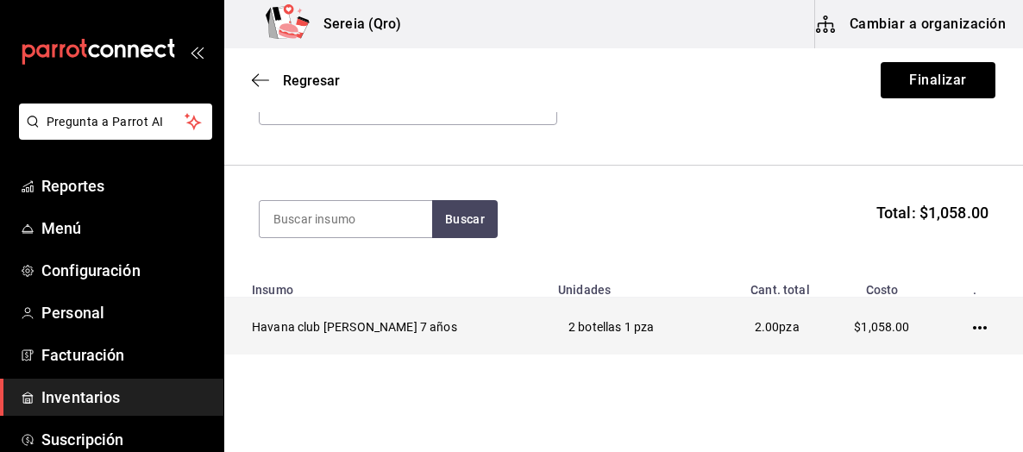
scroll to position [178, 0]
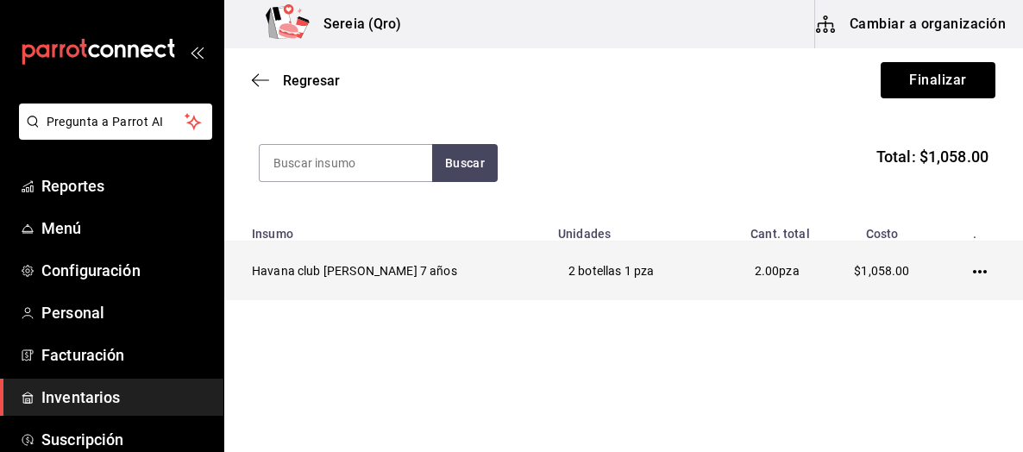
click at [973, 266] on icon "button" at bounding box center [980, 272] width 14 height 14
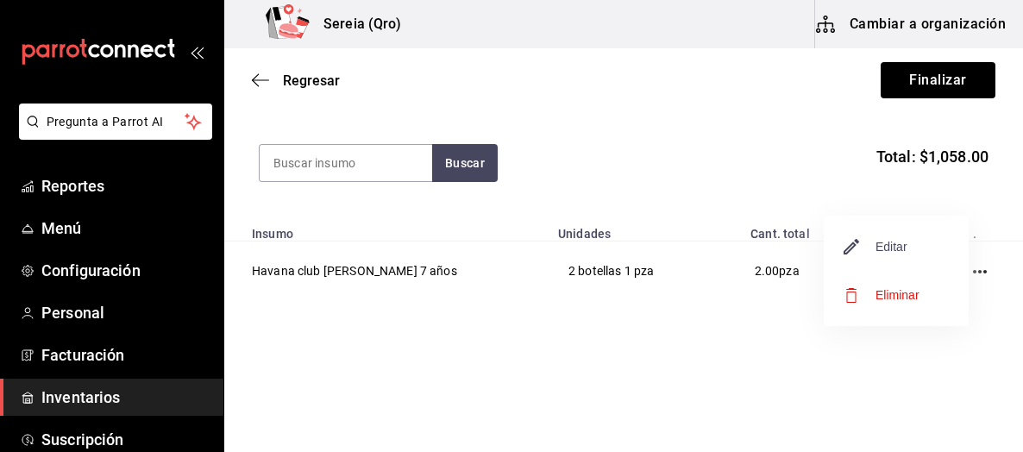
click at [898, 248] on span "Editar" at bounding box center [875, 246] width 63 height 21
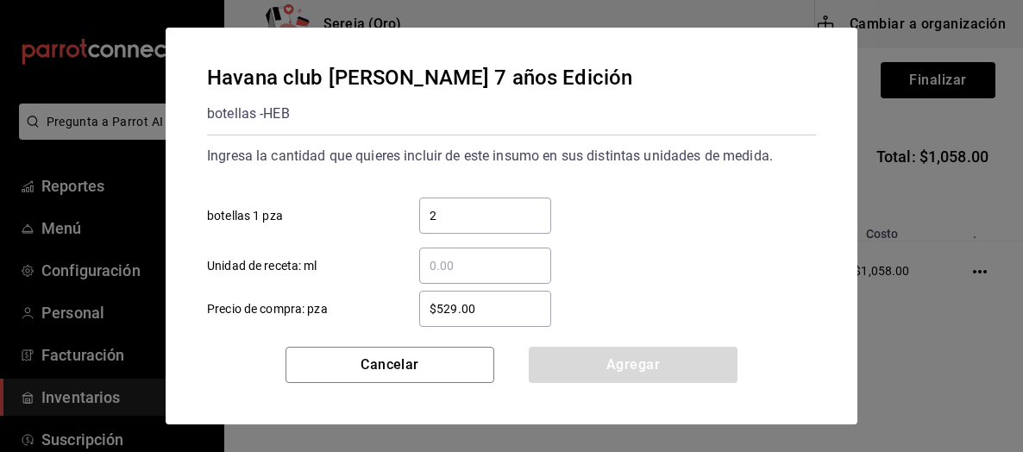
drag, startPoint x: 457, startPoint y: 310, endPoint x: 436, endPoint y: 317, distance: 21.8
click at [436, 317] on input "$529.00" at bounding box center [485, 308] width 132 height 21
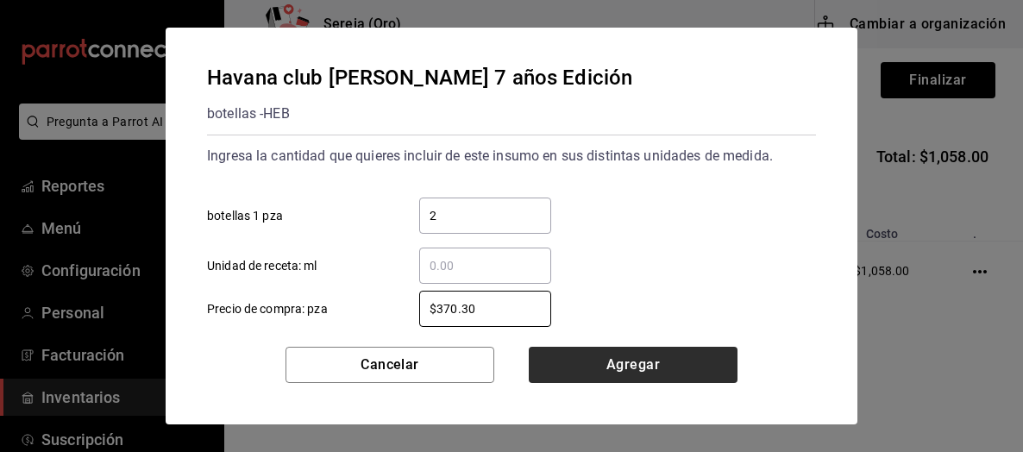
type input "$370.30"
click at [631, 354] on button "Agregar" at bounding box center [633, 365] width 209 height 36
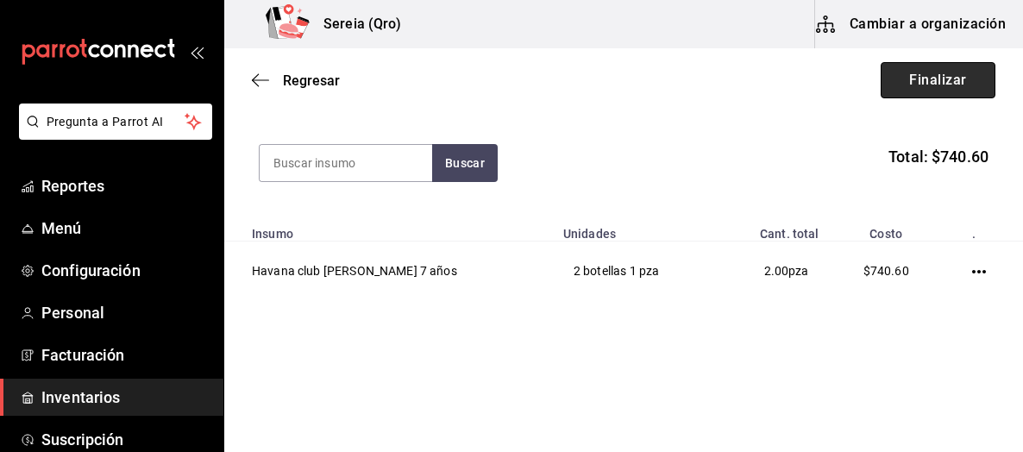
click at [928, 84] on button "Finalizar" at bounding box center [938, 80] width 115 height 36
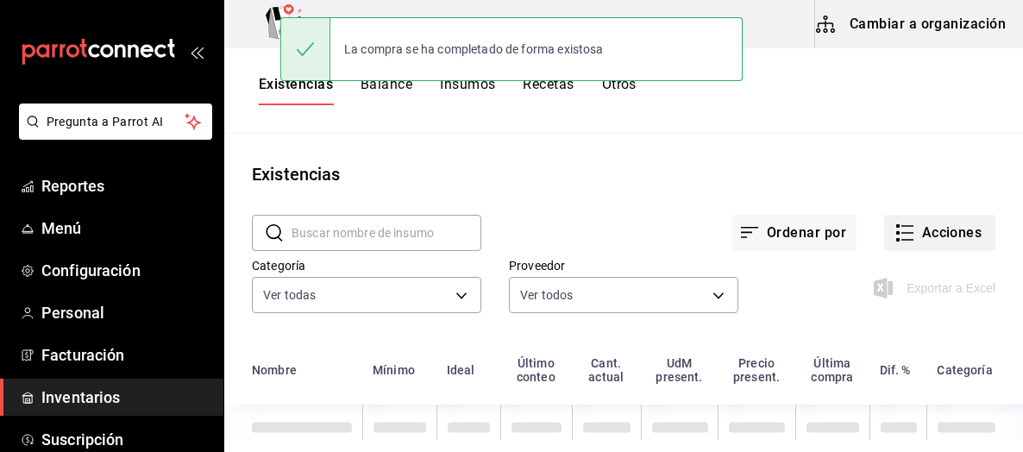
click at [908, 234] on button "Acciones" at bounding box center [939, 233] width 111 height 36
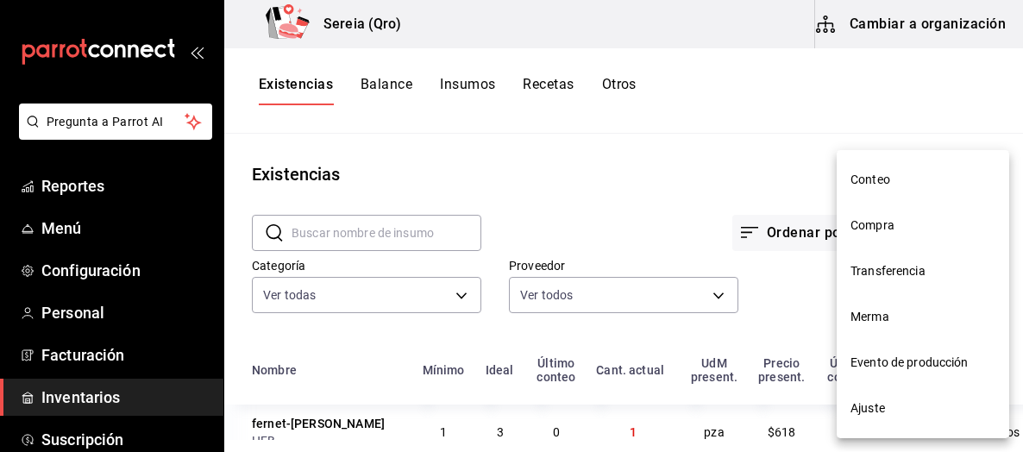
click at [875, 223] on span "Compra" at bounding box center [922, 225] width 145 height 18
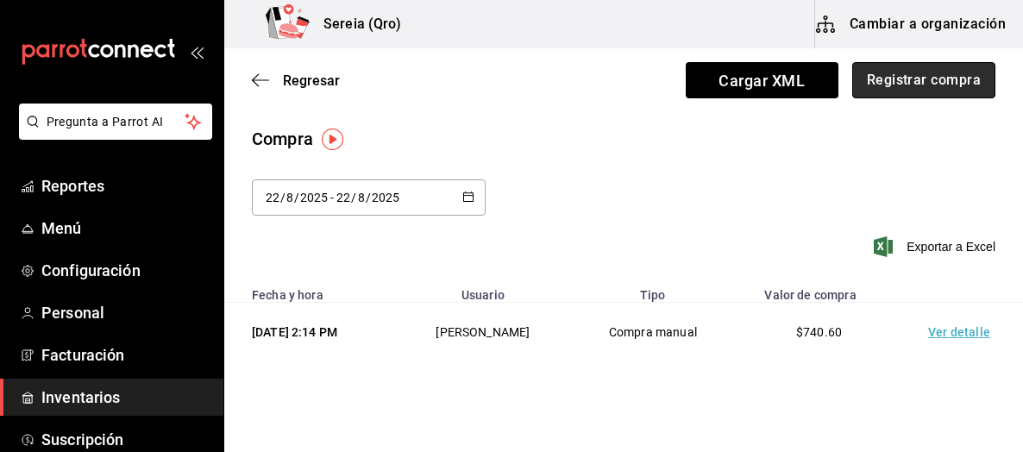
click at [884, 86] on button "Registrar compra" at bounding box center [923, 80] width 143 height 36
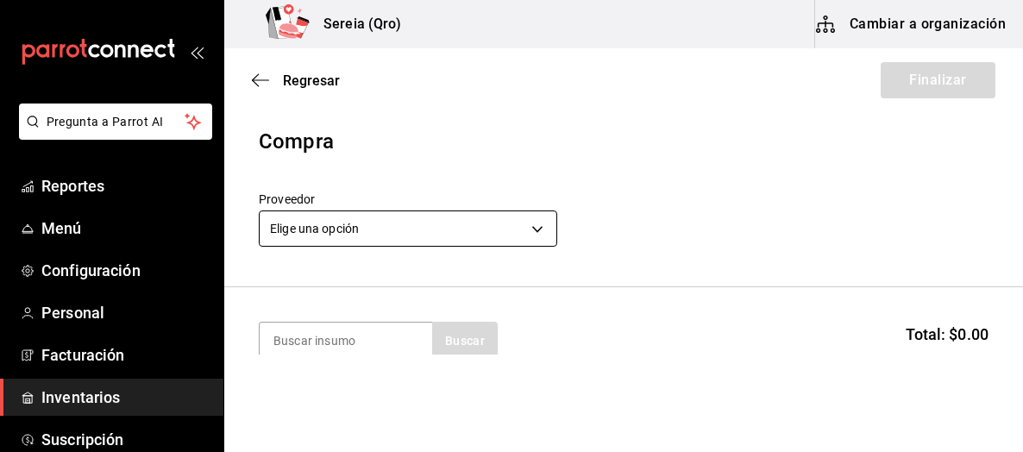
click at [536, 229] on body "Pregunta a Parrot AI Reportes Menú Configuración Personal Facturación Inventari…" at bounding box center [511, 177] width 1023 height 354
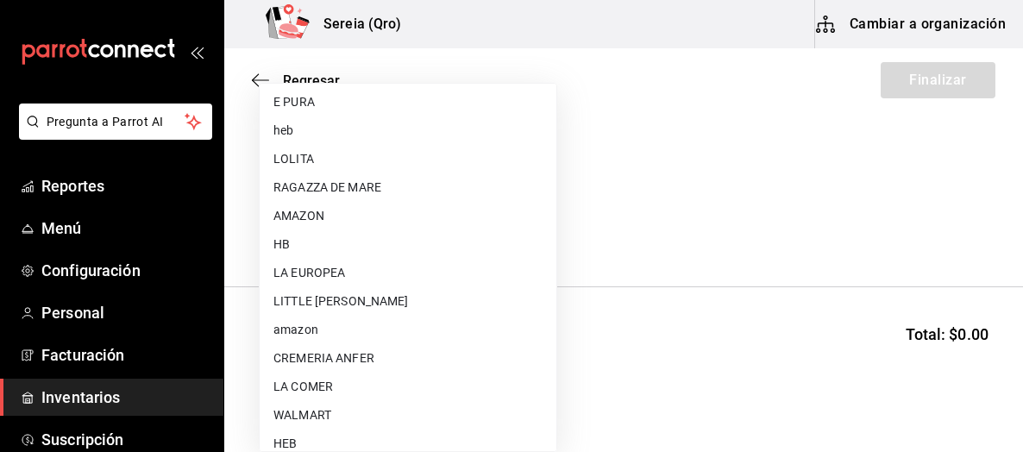
scroll to position [172, 0]
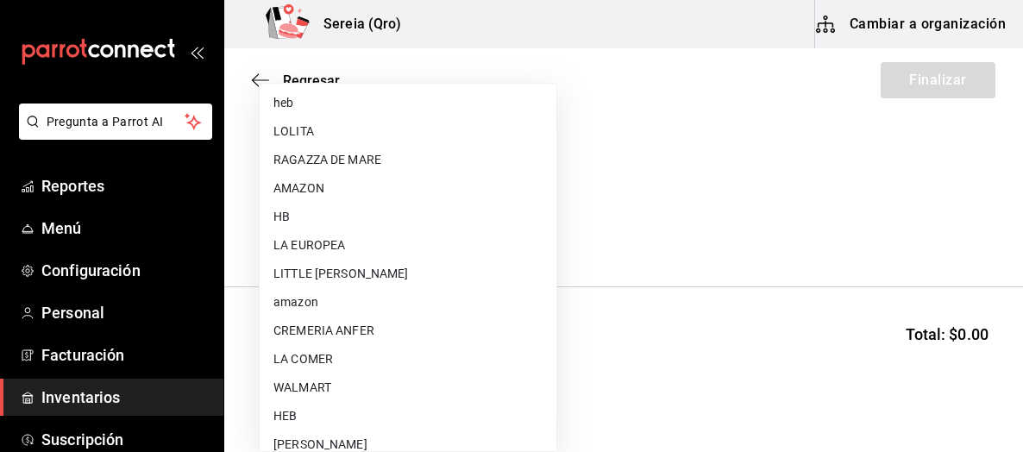
click at [312, 249] on li "LA EUROPEA" at bounding box center [408, 245] width 297 height 28
type input "b0fc6324-2889-4dec-9e3d-e90c5f429e56"
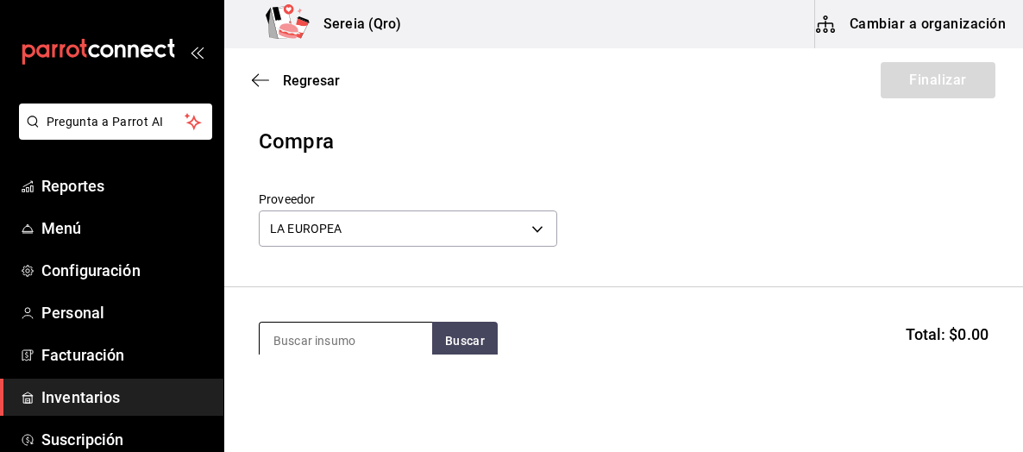
click at [362, 342] on input at bounding box center [346, 341] width 172 height 36
type input "tanquera"
click at [463, 337] on button "Buscar" at bounding box center [465, 341] width 66 height 38
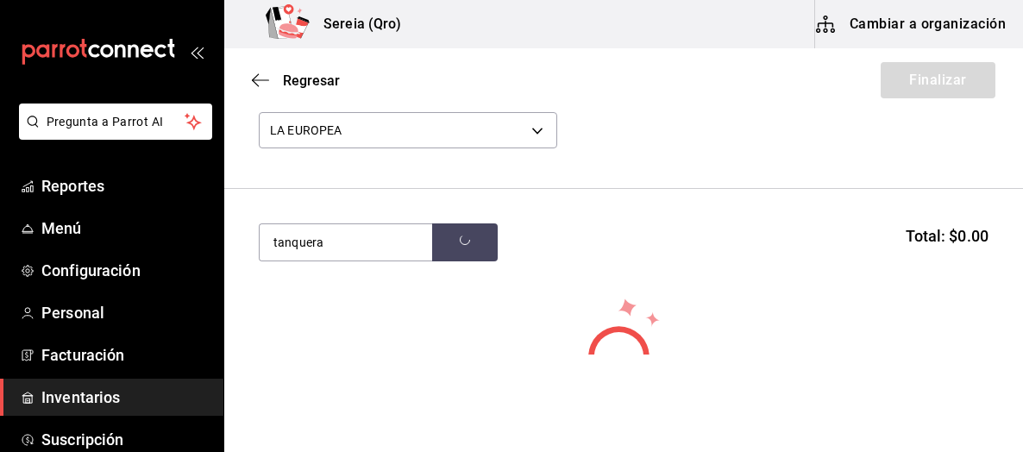
scroll to position [176, 0]
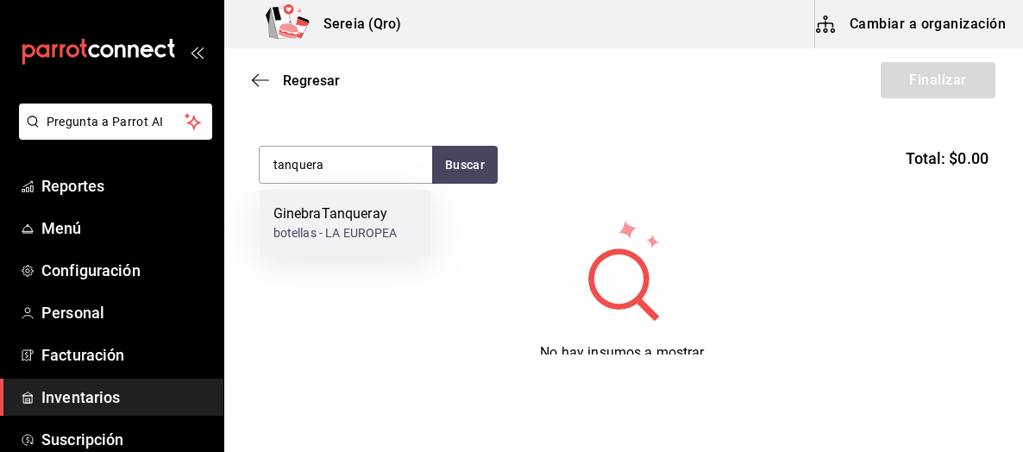
click at [347, 227] on div "botellas - LA EUROPEA" at bounding box center [335, 233] width 124 height 18
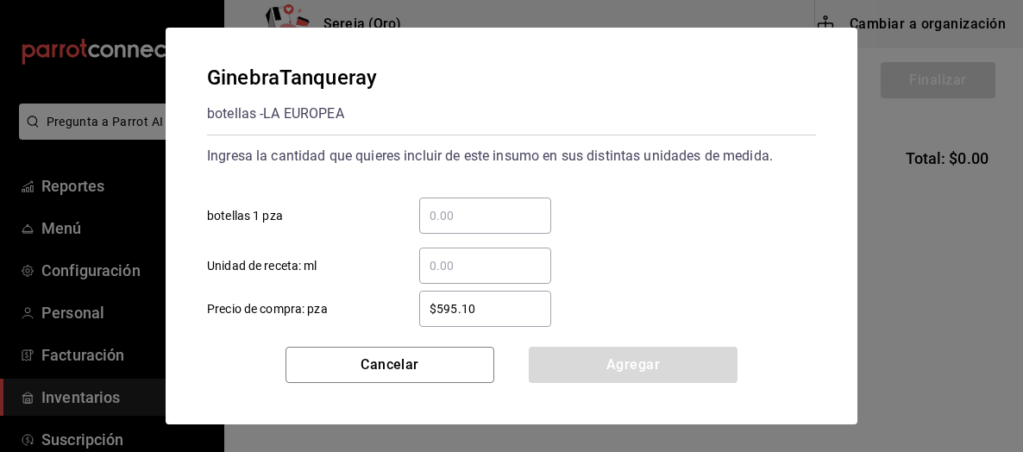
click at [450, 210] on input "​ botellas 1 pza" at bounding box center [485, 215] width 132 height 21
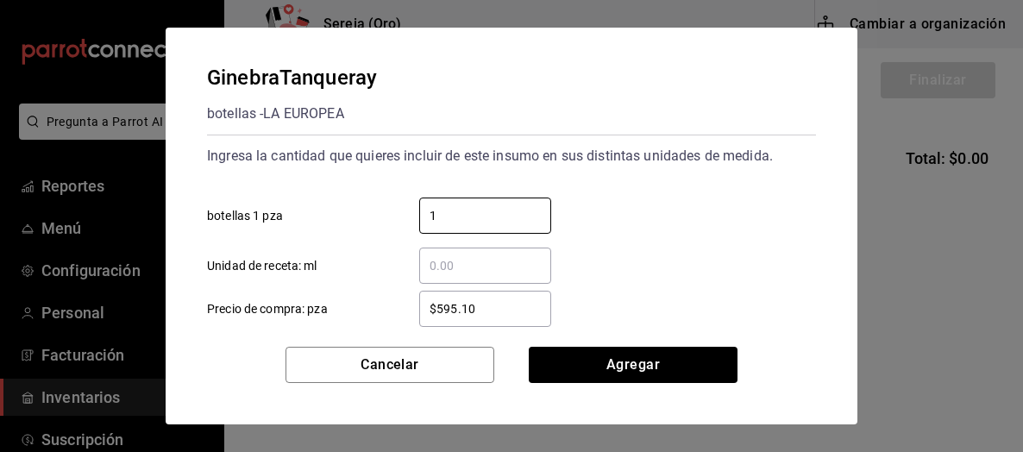
type input "1"
click at [456, 310] on input "$595.10" at bounding box center [485, 308] width 132 height 21
drag, startPoint x: 474, startPoint y: 310, endPoint x: 434, endPoint y: 311, distance: 40.6
click at [434, 311] on input "$595.10" at bounding box center [485, 308] width 132 height 21
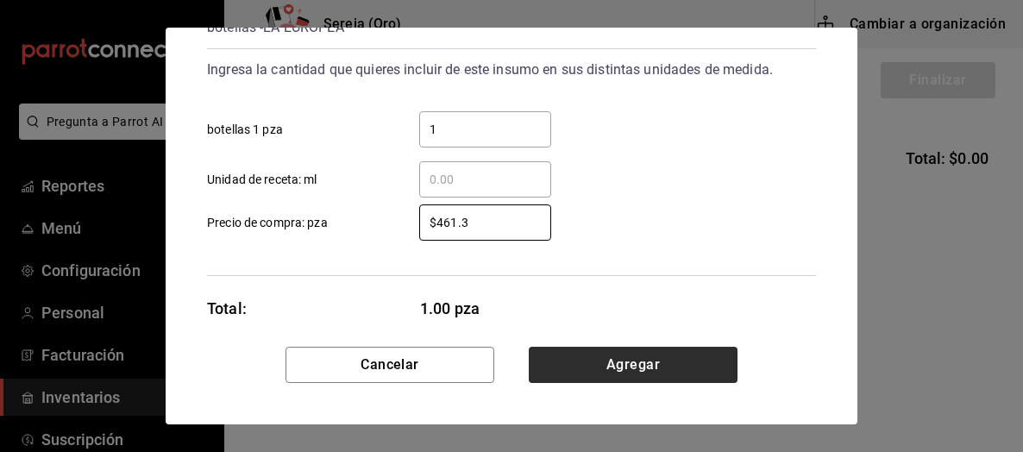
type input "$461.3"
click at [626, 365] on button "Agregar" at bounding box center [633, 365] width 209 height 36
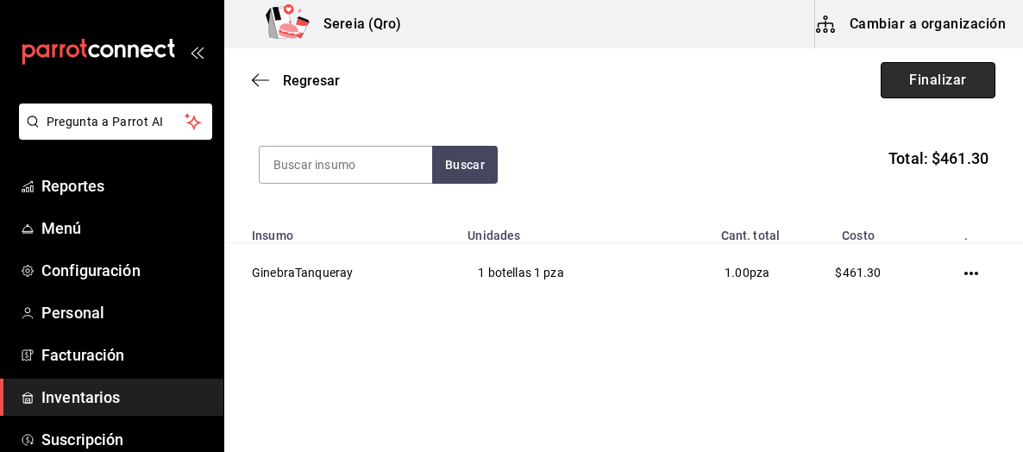
click at [911, 80] on button "Finalizar" at bounding box center [938, 80] width 115 height 36
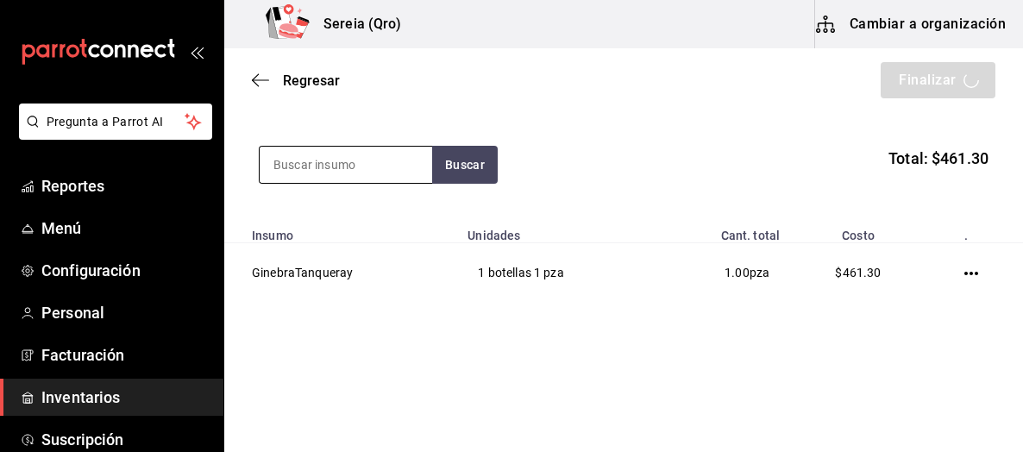
click at [286, 165] on input at bounding box center [346, 165] width 172 height 36
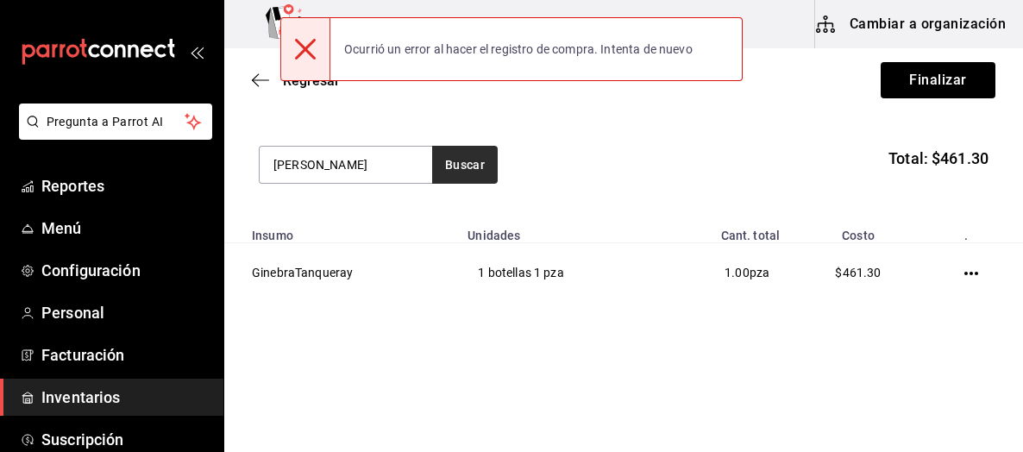
type input "[PERSON_NAME]"
click at [478, 179] on button "Buscar" at bounding box center [465, 165] width 66 height 38
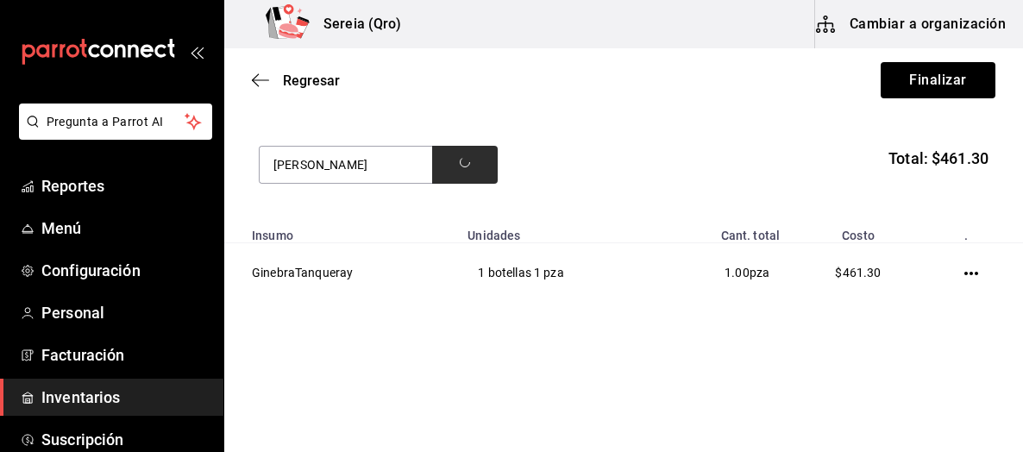
scroll to position [90, 0]
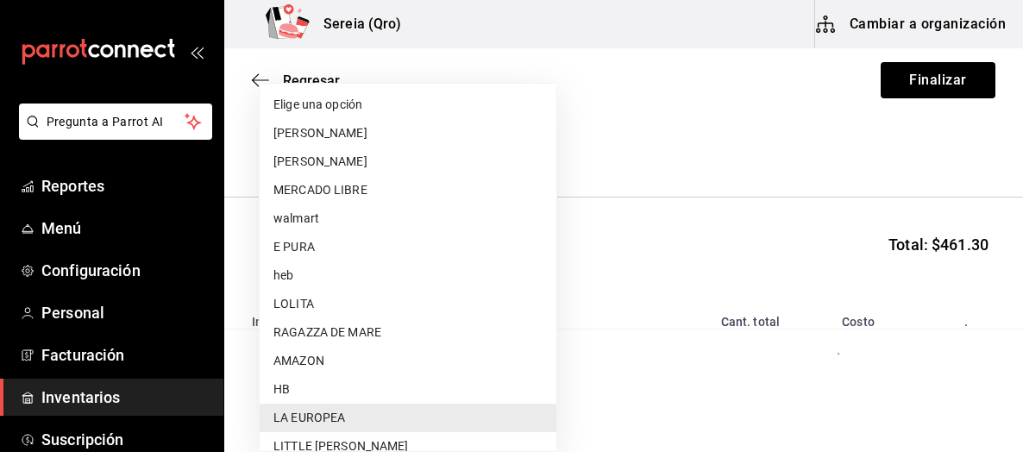
click at [542, 138] on body "Pregunta a Parrot AI Reportes Menú Configuración Personal Facturación Inventari…" at bounding box center [511, 177] width 1023 height 354
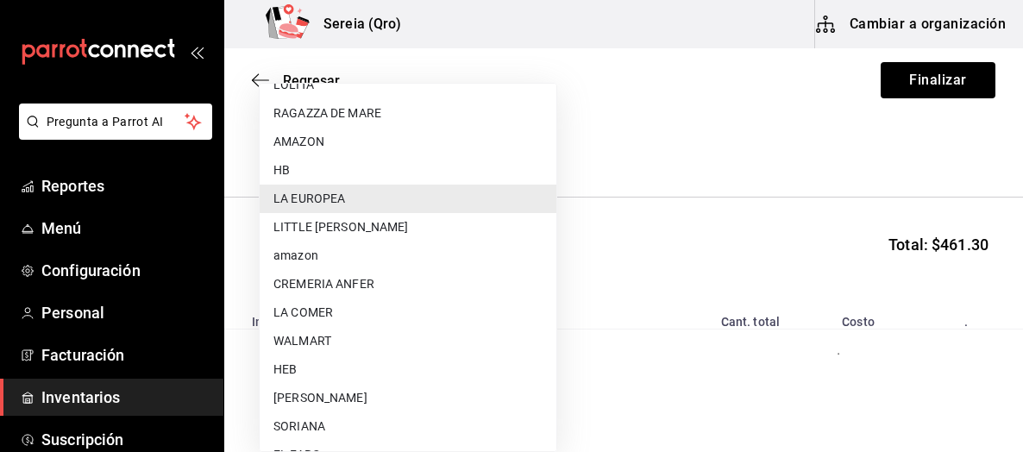
scroll to position [259, 0]
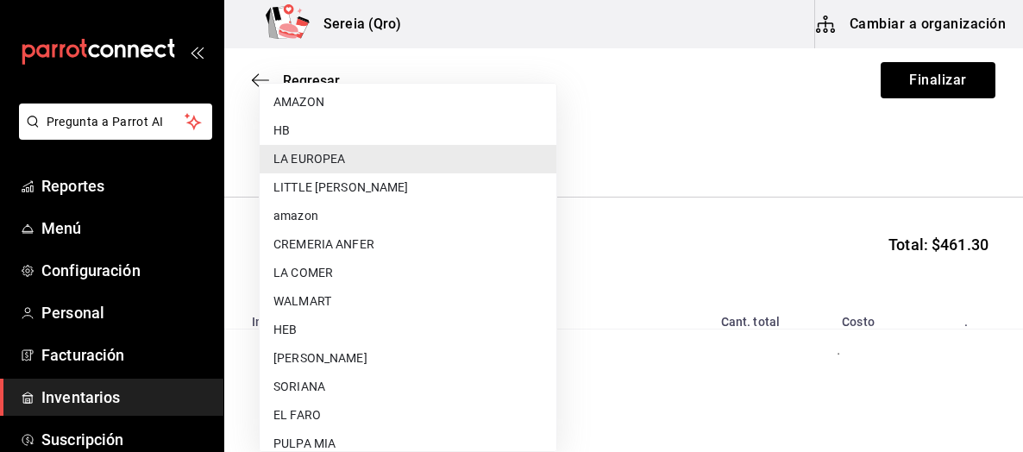
click at [290, 294] on li "WALMART" at bounding box center [408, 301] width 297 height 28
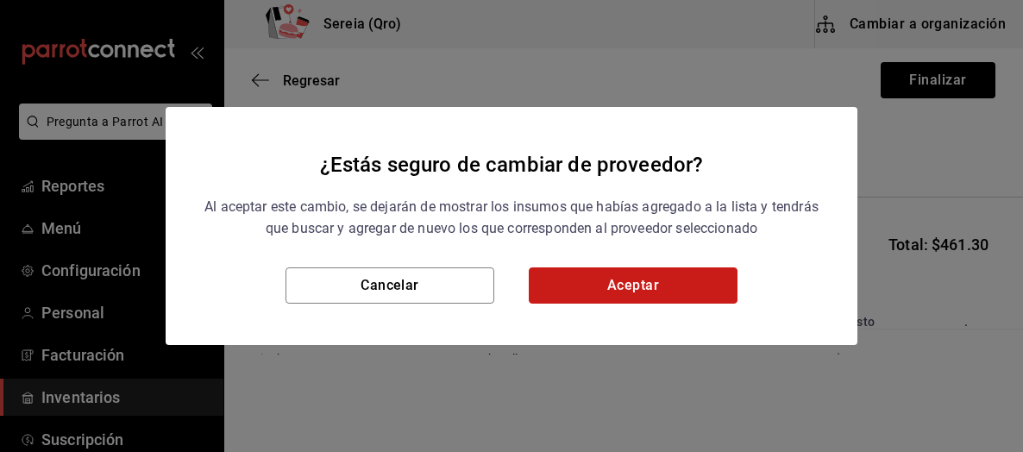
click at [557, 298] on button "Aceptar" at bounding box center [633, 285] width 209 height 36
type input "df327d4c-892f-4a8b-a3c6-28de594939f1"
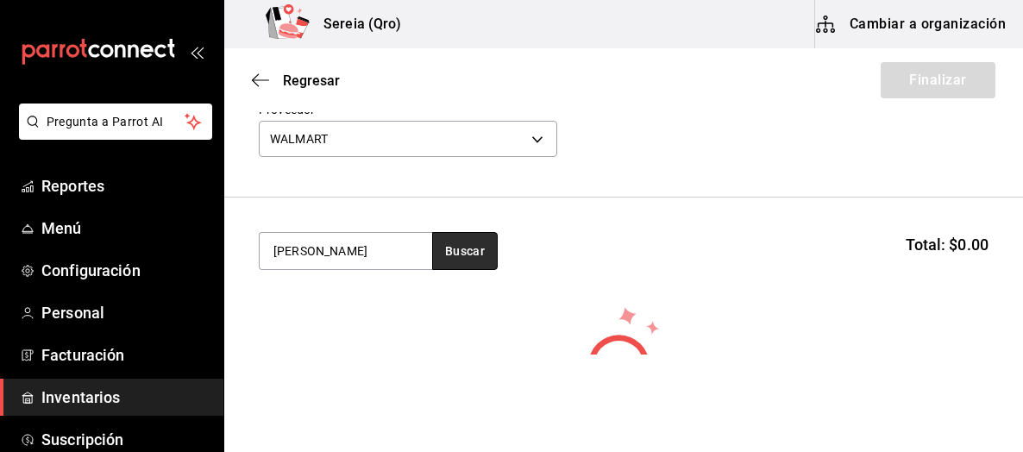
click at [455, 257] on button "Buscar" at bounding box center [465, 251] width 66 height 38
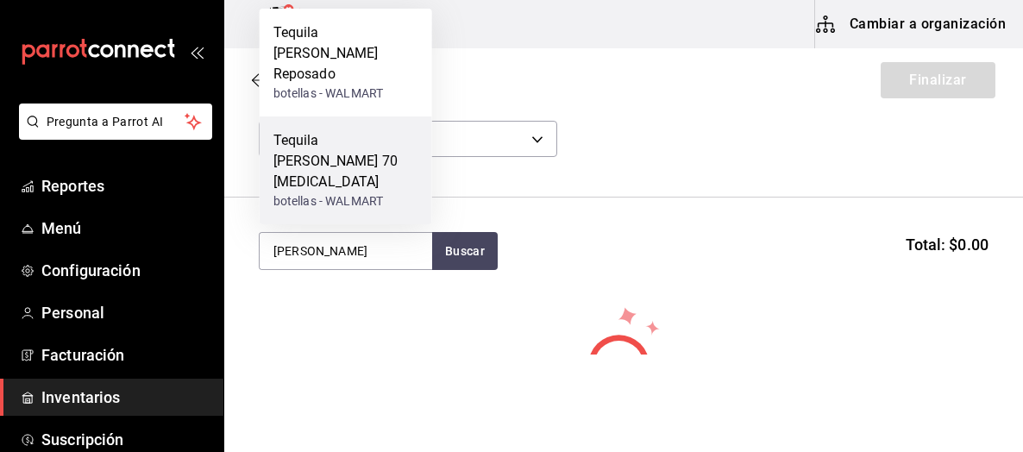
click at [360, 168] on div "Tequila [PERSON_NAME] 70 [MEDICAL_DATA]" at bounding box center [345, 161] width 145 height 62
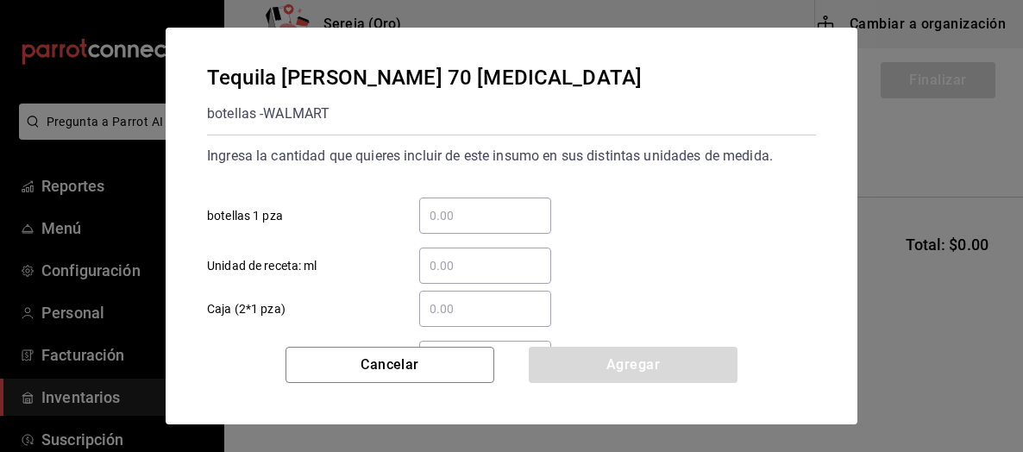
click at [435, 223] on input "​ botellas 1 pza" at bounding box center [485, 215] width 132 height 21
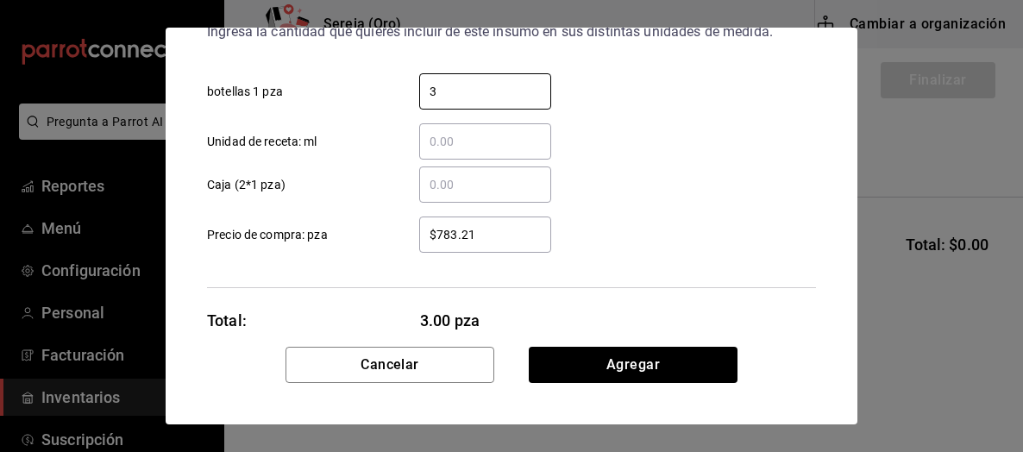
scroll to position [157, 0]
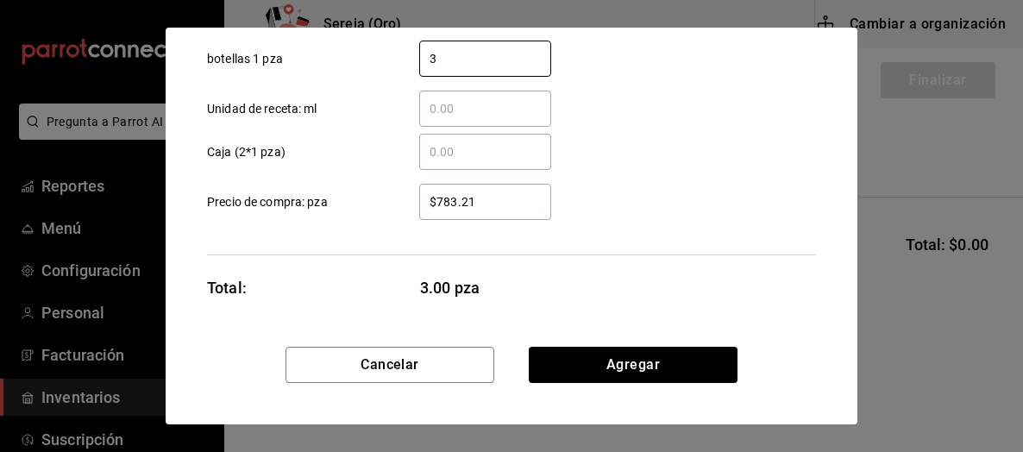
type input "3"
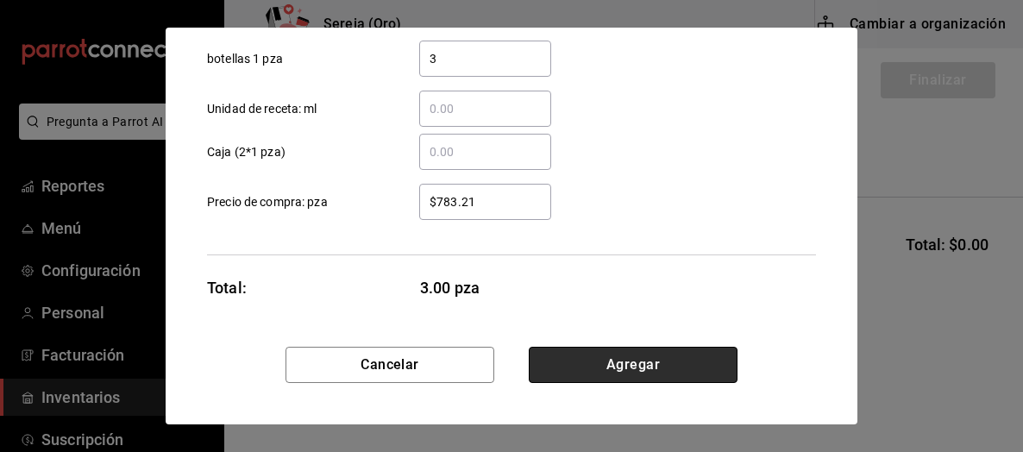
click at [586, 362] on button "Agregar" at bounding box center [633, 365] width 209 height 36
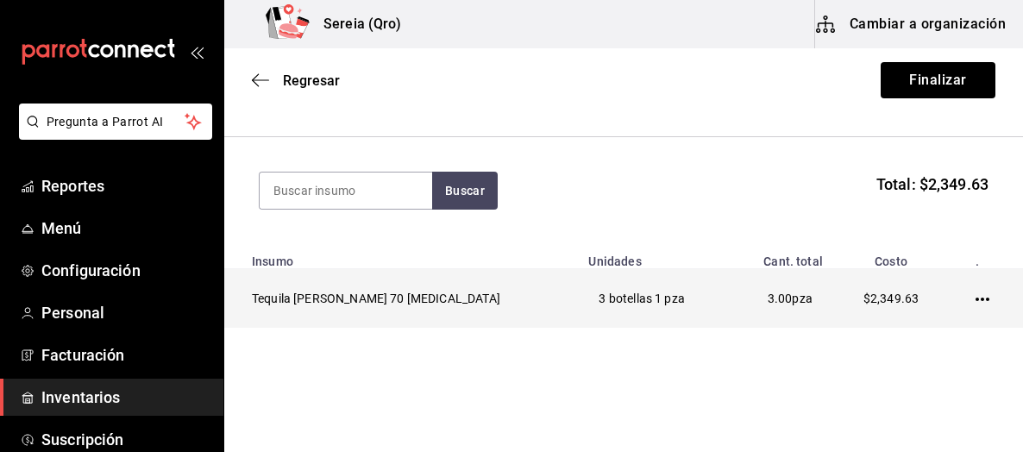
scroll to position [178, 0]
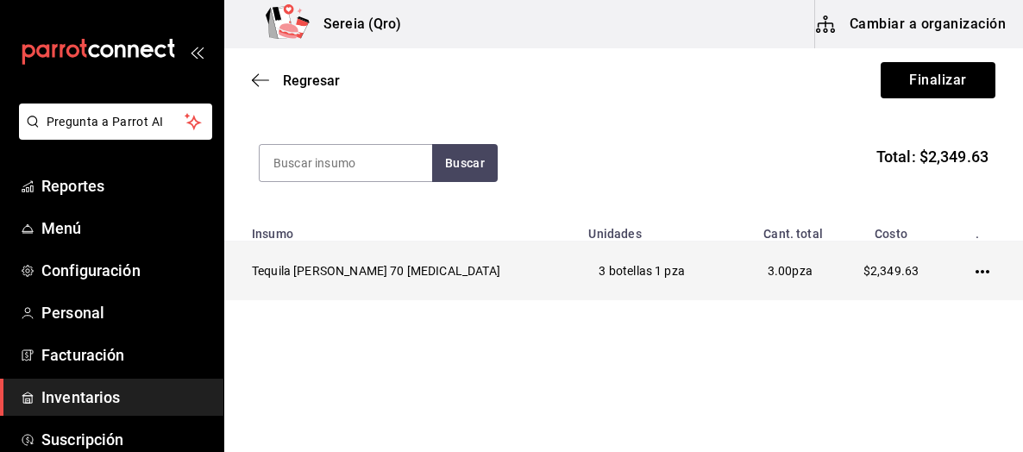
click at [975, 270] on icon "button" at bounding box center [982, 271] width 14 height 3
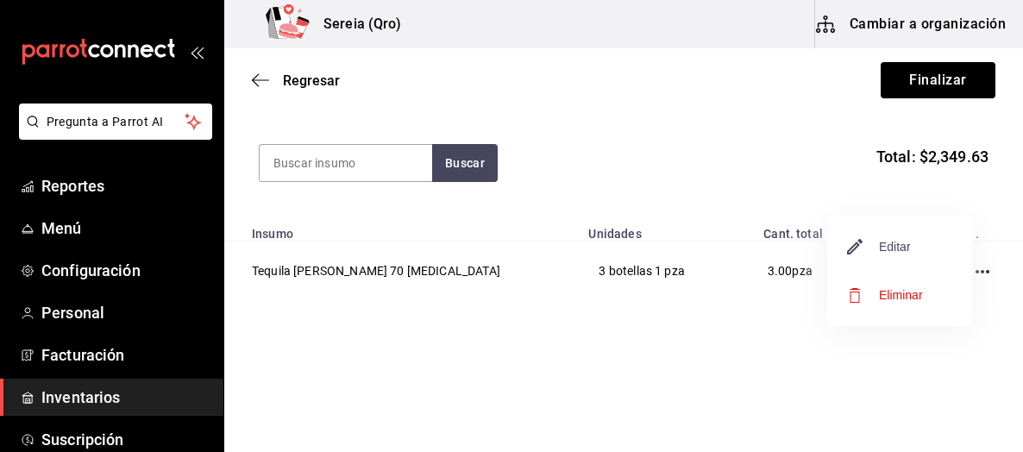
click at [893, 254] on span "Editar" at bounding box center [879, 246] width 63 height 21
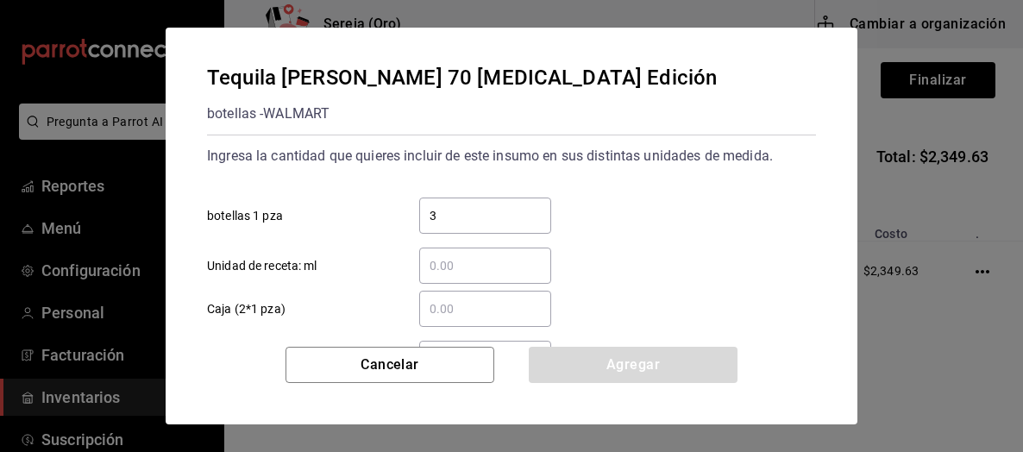
click at [439, 219] on input "3" at bounding box center [485, 215] width 132 height 21
click at [440, 306] on input "​ Caja (2*1 pza)" at bounding box center [485, 308] width 132 height 21
type input "1"
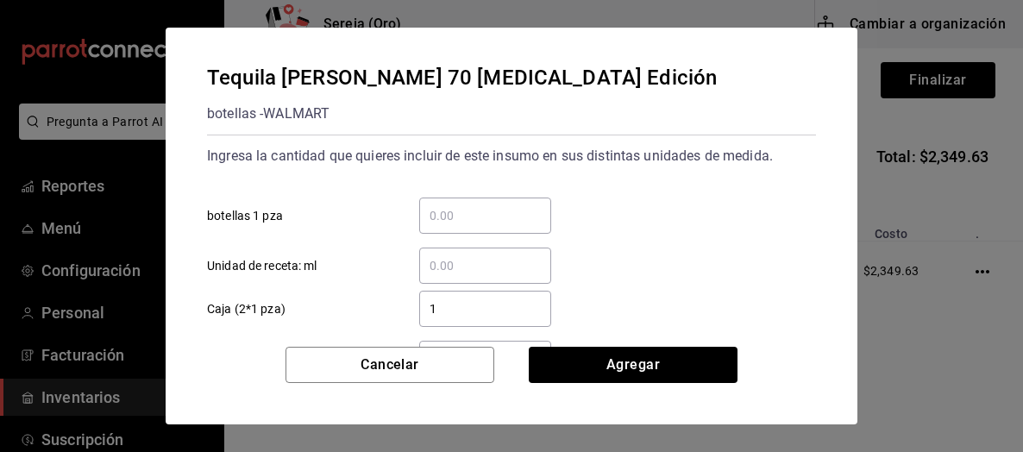
scroll to position [157, 0]
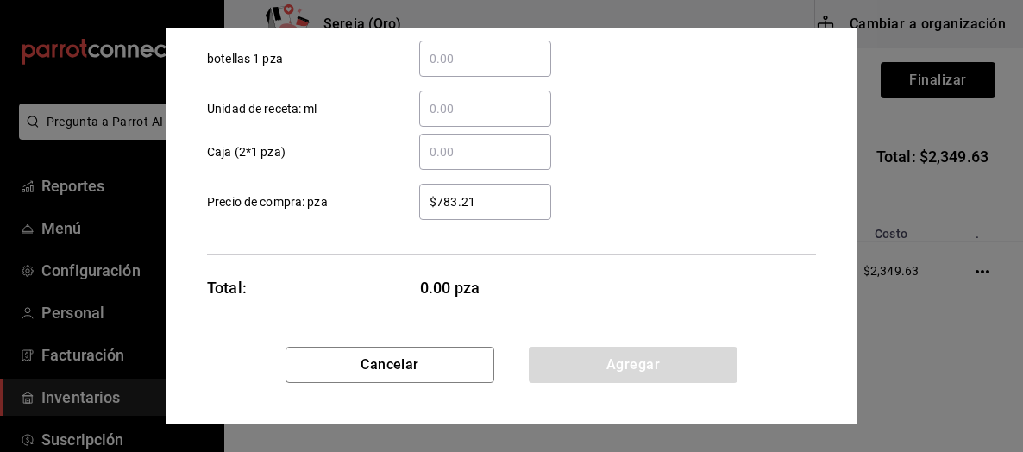
click at [436, 66] on input "​ botellas 1 pza" at bounding box center [485, 58] width 132 height 21
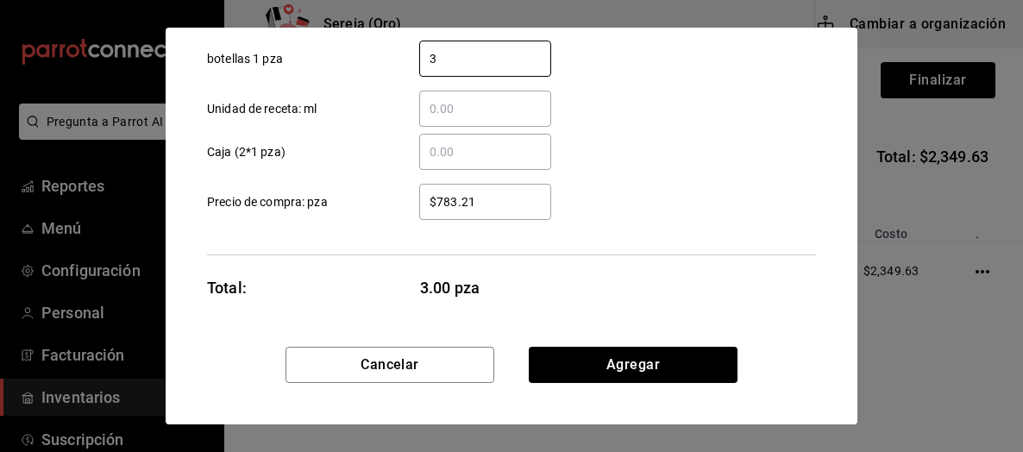
type input "3"
click at [452, 199] on input "$783.21" at bounding box center [485, 201] width 132 height 21
click at [454, 200] on input "$783.21" at bounding box center [485, 201] width 132 height 21
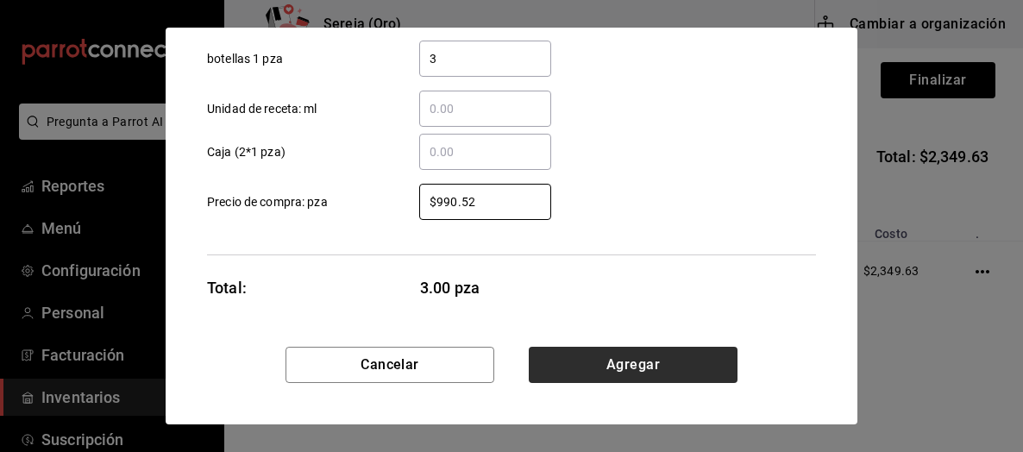
type input "$990.52"
click at [662, 370] on button "Agregar" at bounding box center [633, 365] width 209 height 36
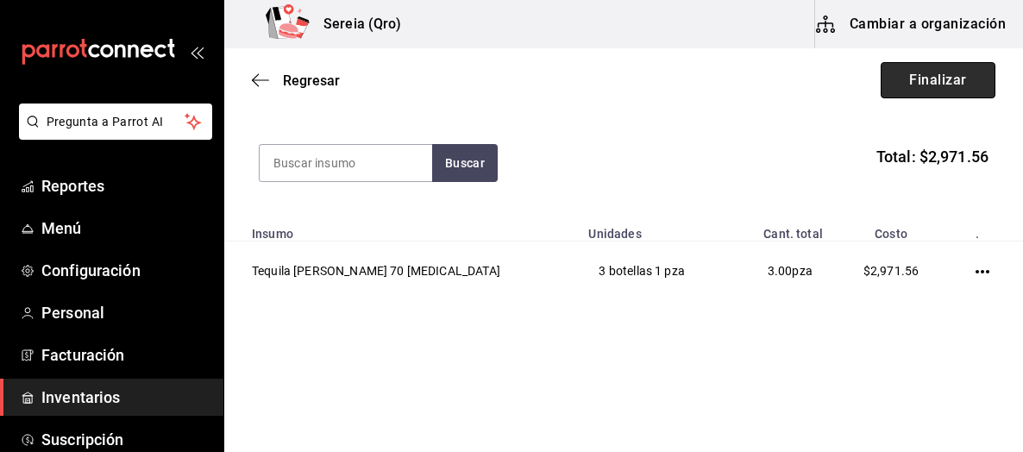
click at [931, 78] on button "Finalizar" at bounding box center [938, 80] width 115 height 36
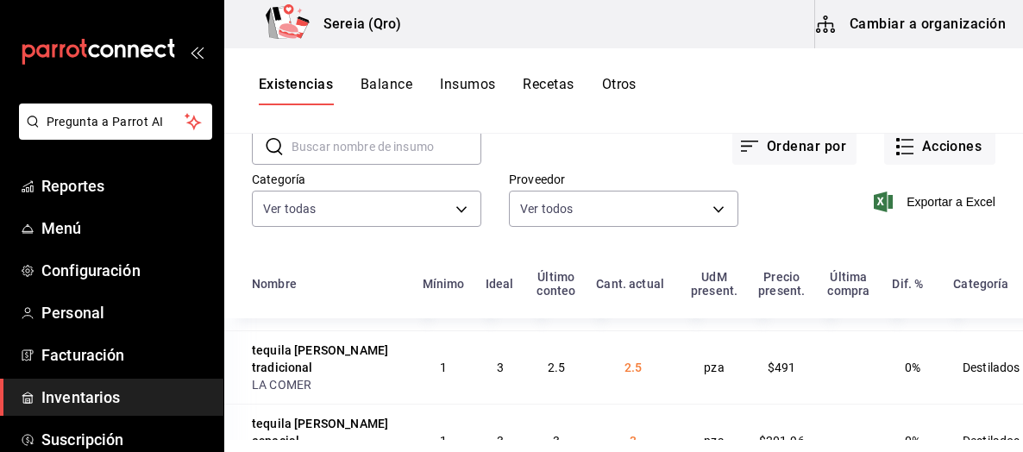
scroll to position [345, 0]
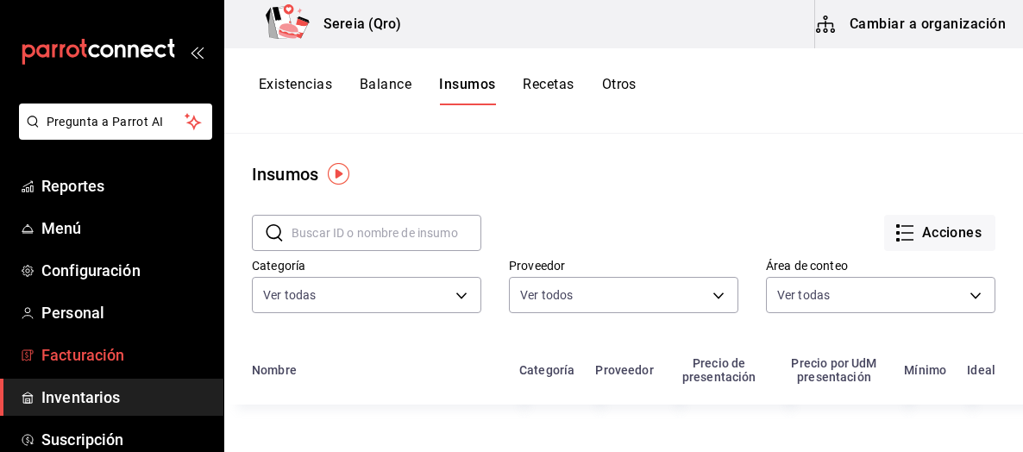
click at [61, 363] on span "Facturación" at bounding box center [125, 354] width 168 height 23
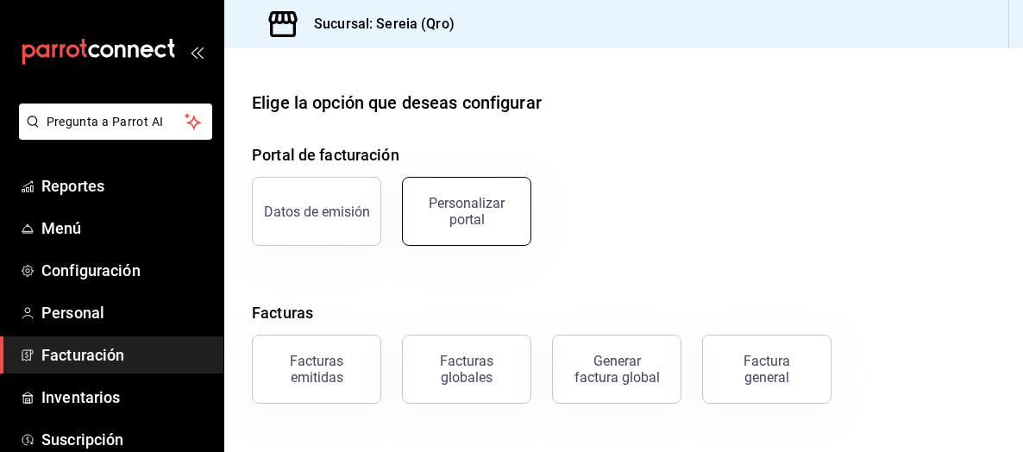
click at [467, 201] on div "Personalizar portal" at bounding box center [466, 211] width 107 height 33
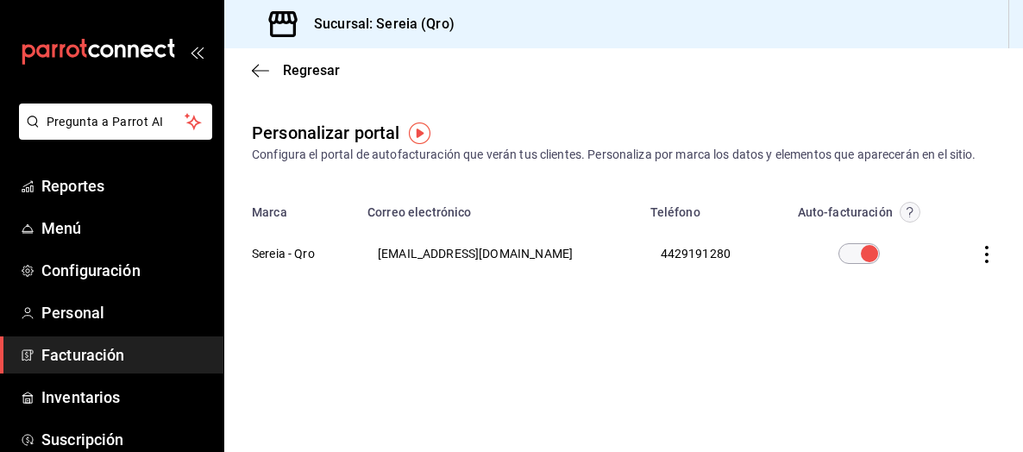
click at [989, 254] on icon "button" at bounding box center [986, 254] width 17 height 17
click at [891, 229] on span "Editar" at bounding box center [872, 232] width 59 height 16
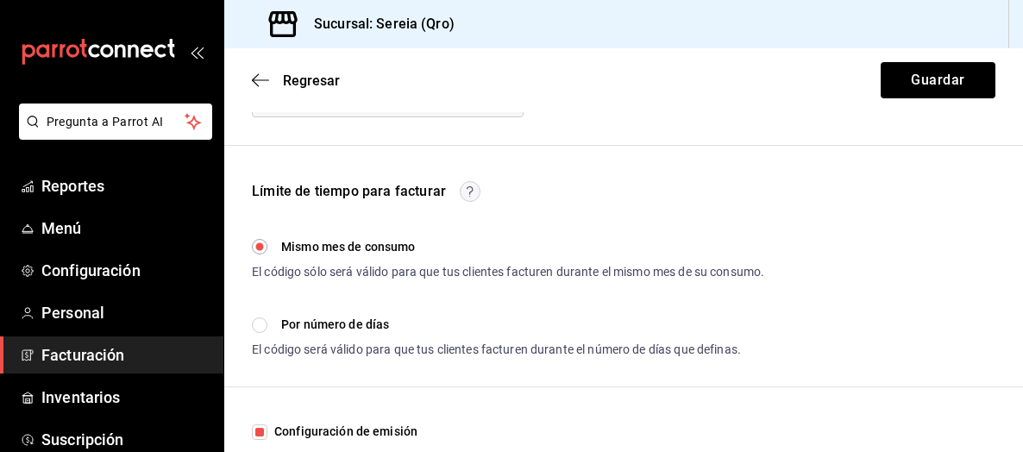
scroll to position [517, 0]
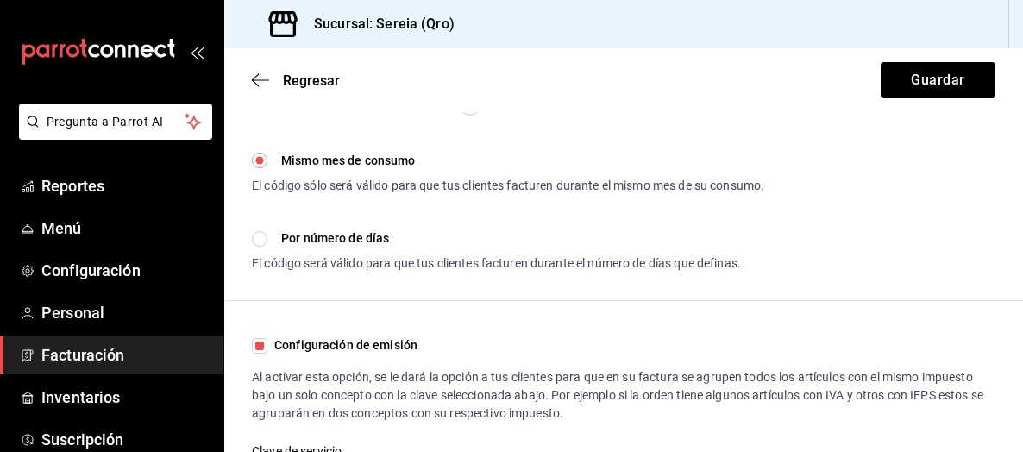
click at [312, 68] on div "Regresar Guardar" at bounding box center [623, 80] width 799 height 64
click at [300, 73] on span "Regresar" at bounding box center [311, 80] width 57 height 16
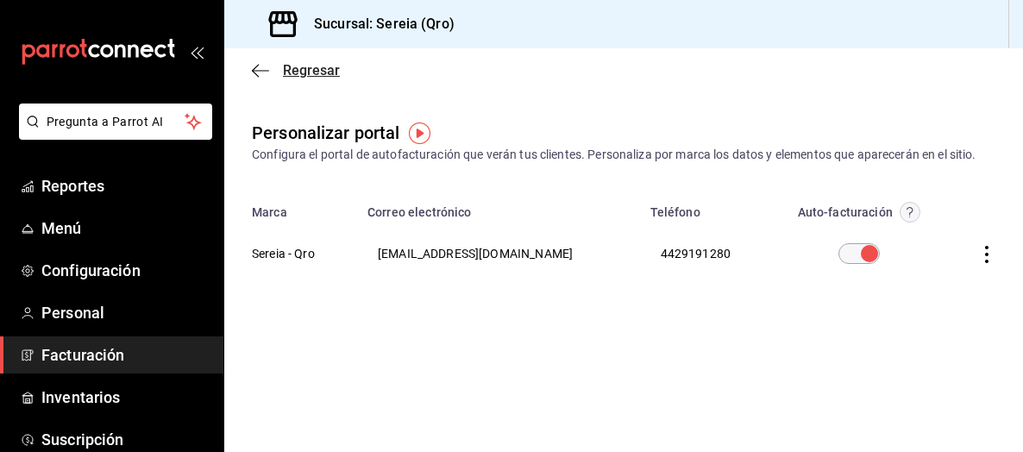
click at [269, 66] on span "Regresar" at bounding box center [296, 70] width 88 height 16
